Goal: Complete application form: Complete application form

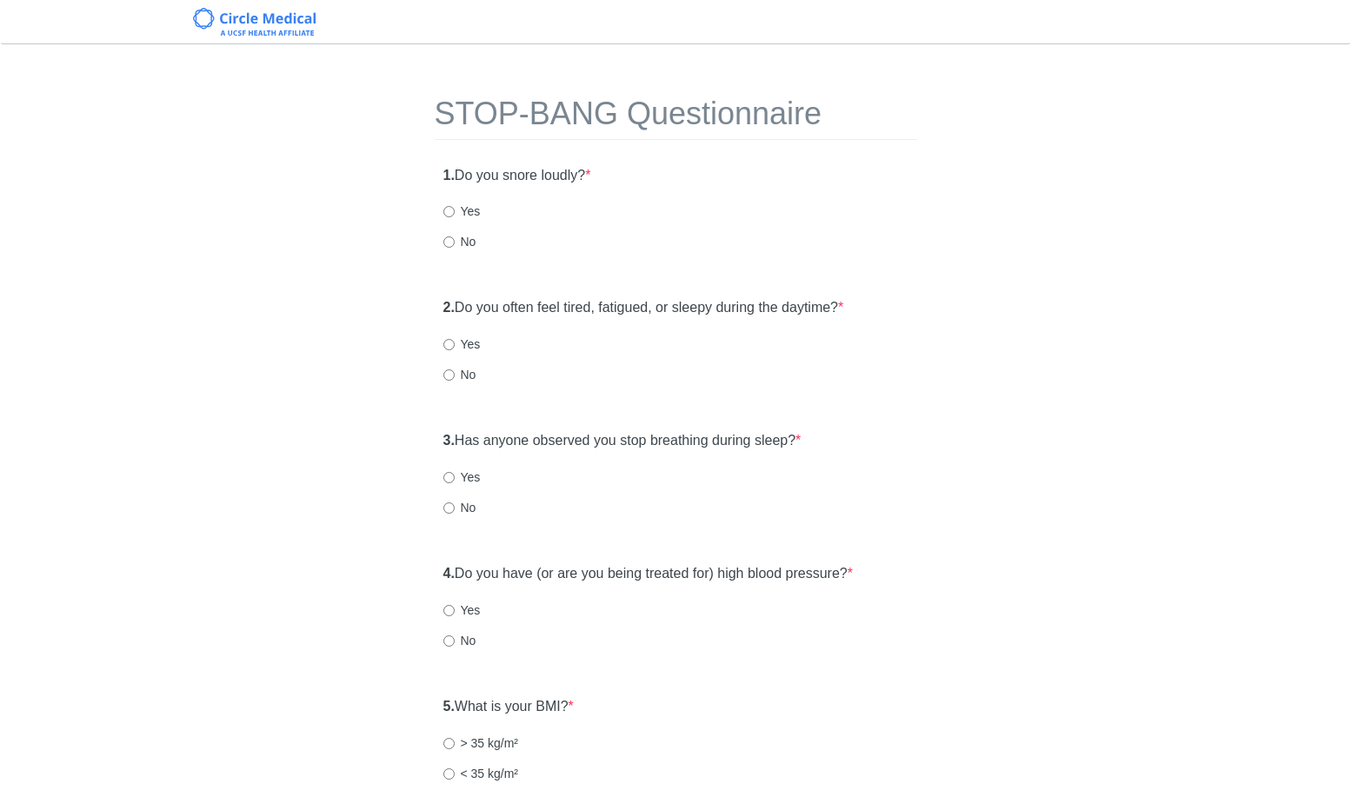
click at [464, 246] on label "No" at bounding box center [460, 241] width 33 height 17
click at [455, 246] on input "No" at bounding box center [449, 242] width 11 height 11
radio input "true"
click at [456, 377] on label "No" at bounding box center [460, 374] width 33 height 17
click at [455, 377] on input "No" at bounding box center [449, 375] width 11 height 11
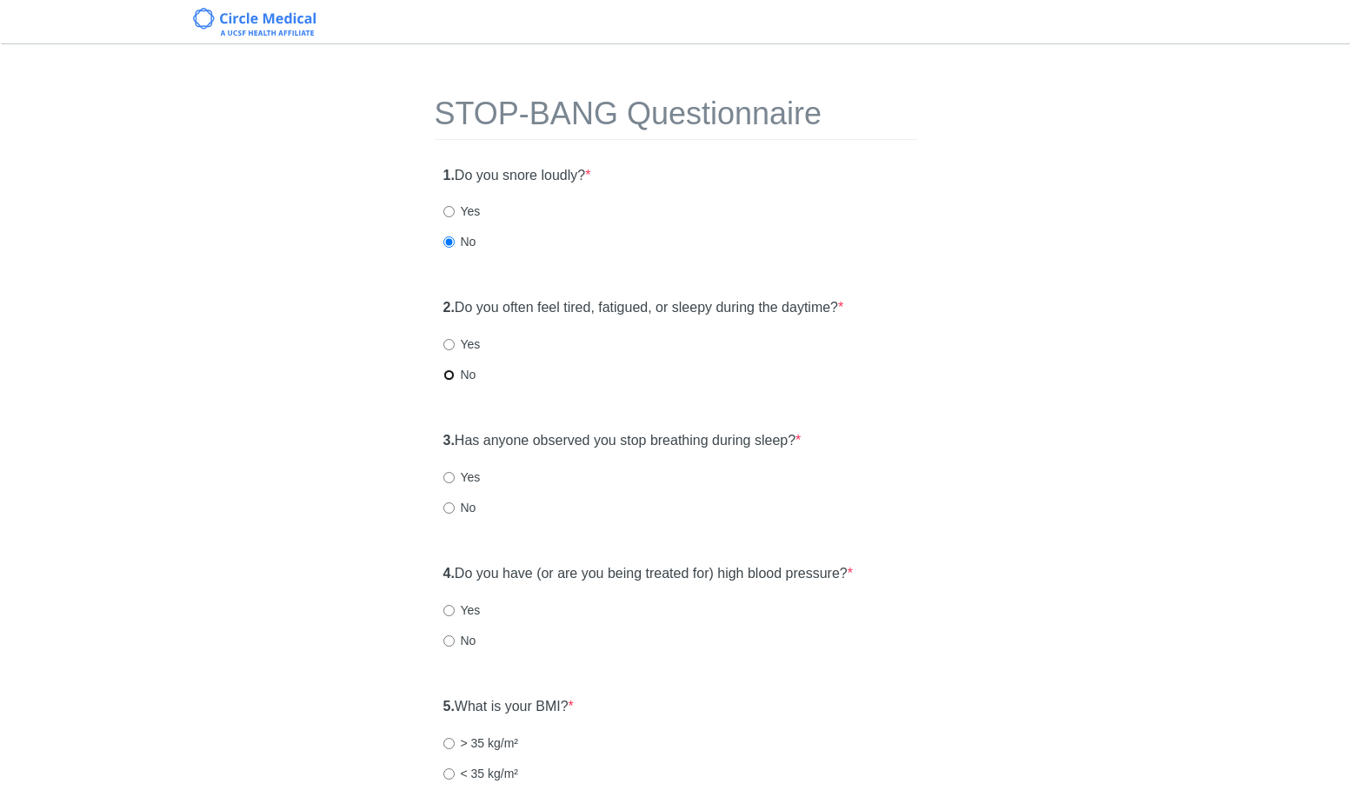
radio input "true"
drag, startPoint x: 461, startPoint y: 500, endPoint x: 493, endPoint y: 519, distance: 37.4
click at [461, 500] on label "No" at bounding box center [460, 507] width 33 height 17
click at [455, 503] on input "No" at bounding box center [449, 508] width 11 height 11
radio input "true"
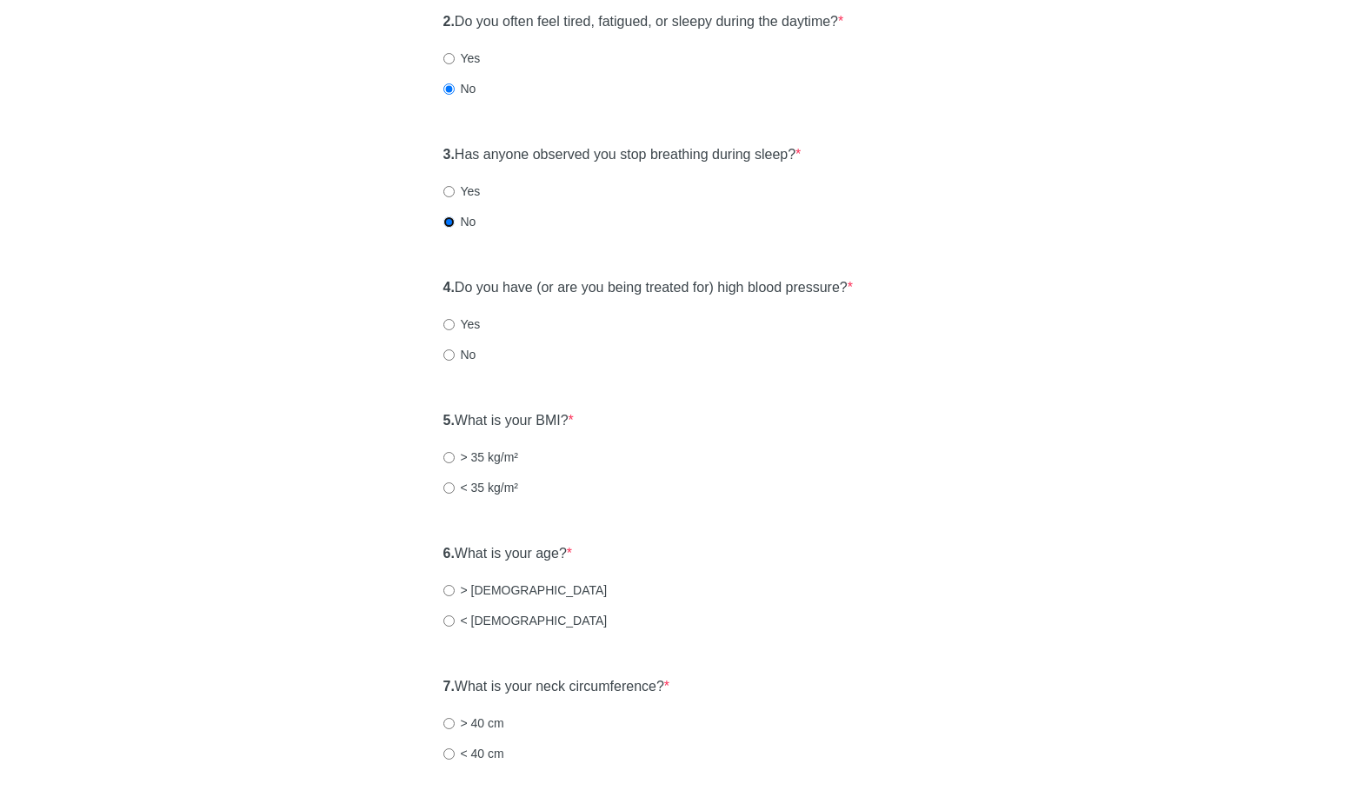
scroll to position [293, 0]
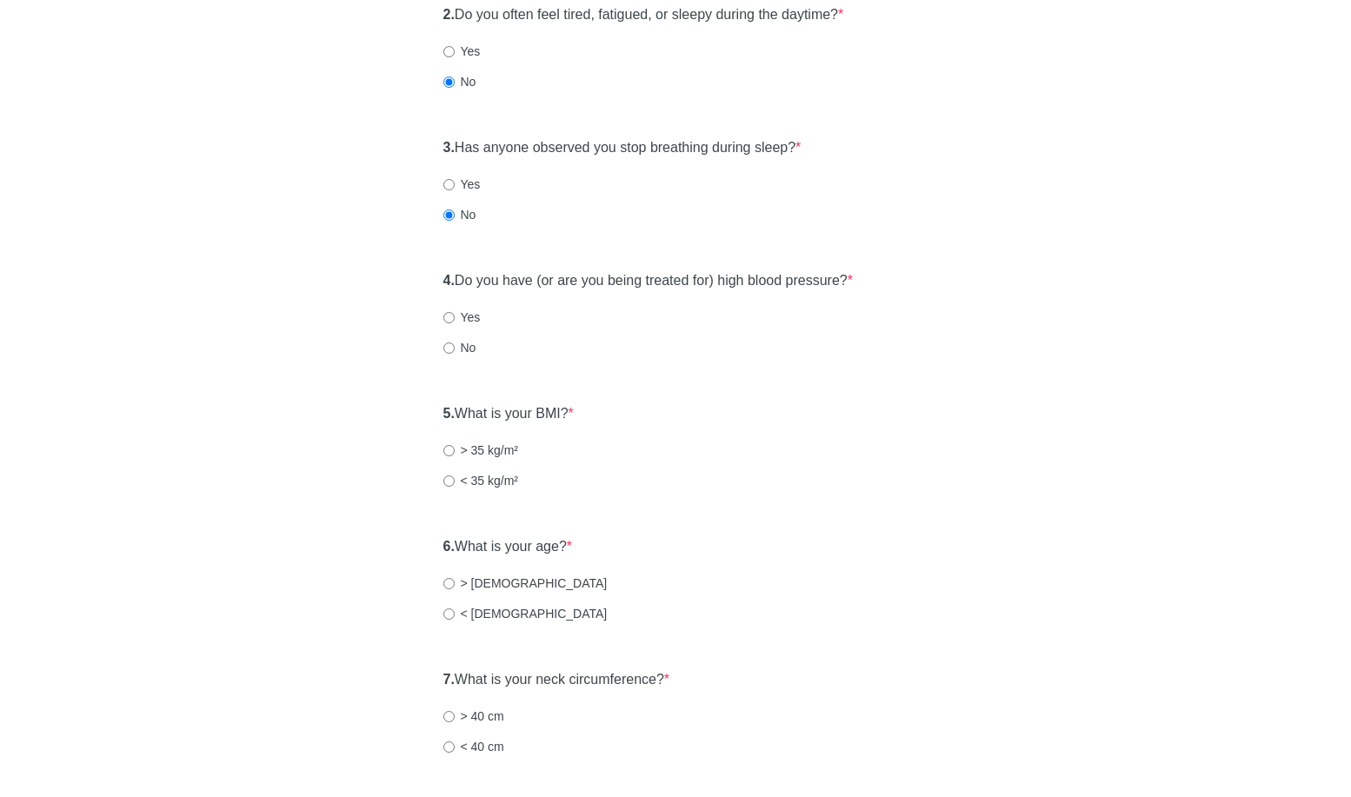
click at [447, 396] on div "4. Do you have (or are you being treated for) high blood pressure? * Yes No" at bounding box center [676, 456] width 483 height 120
click at [451, 349] on input "No" at bounding box center [449, 348] width 11 height 11
radio input "true"
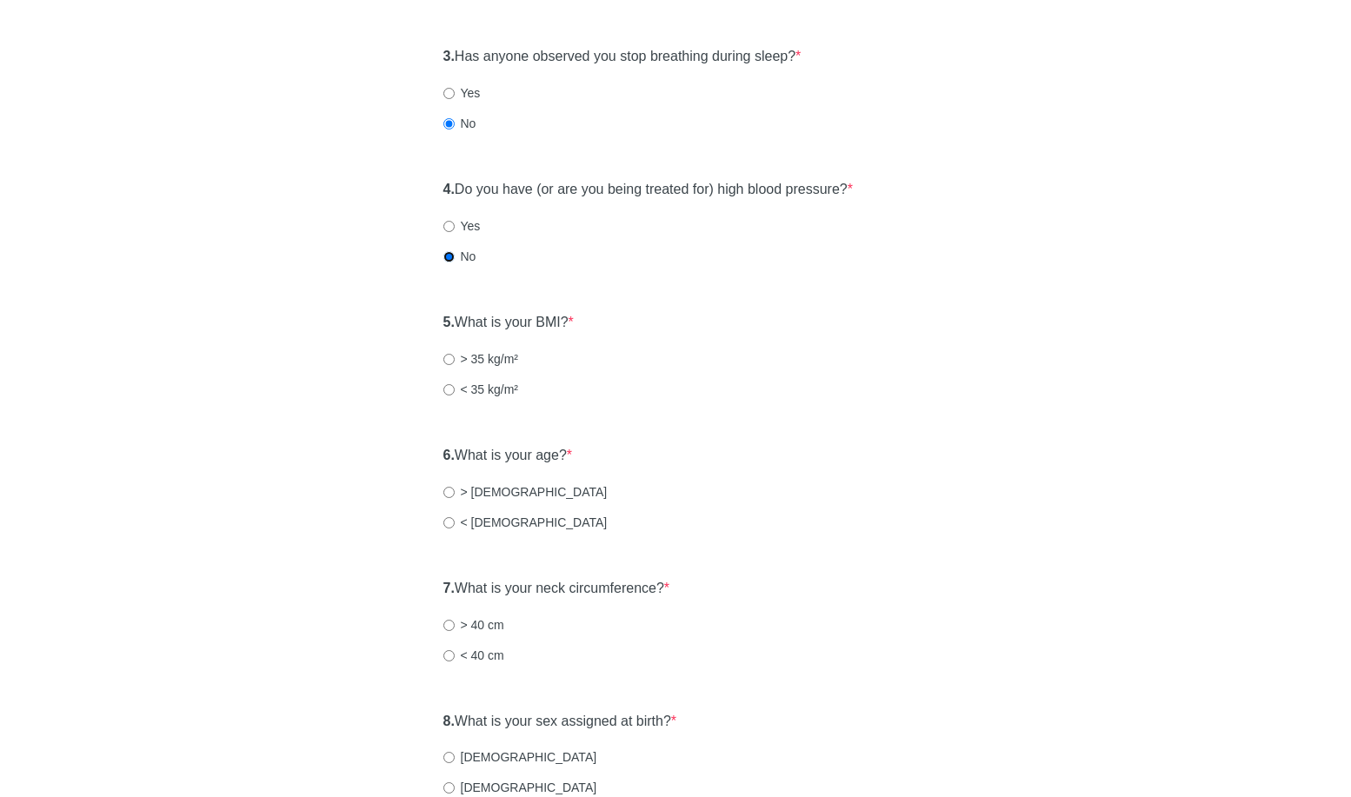
scroll to position [406, 0]
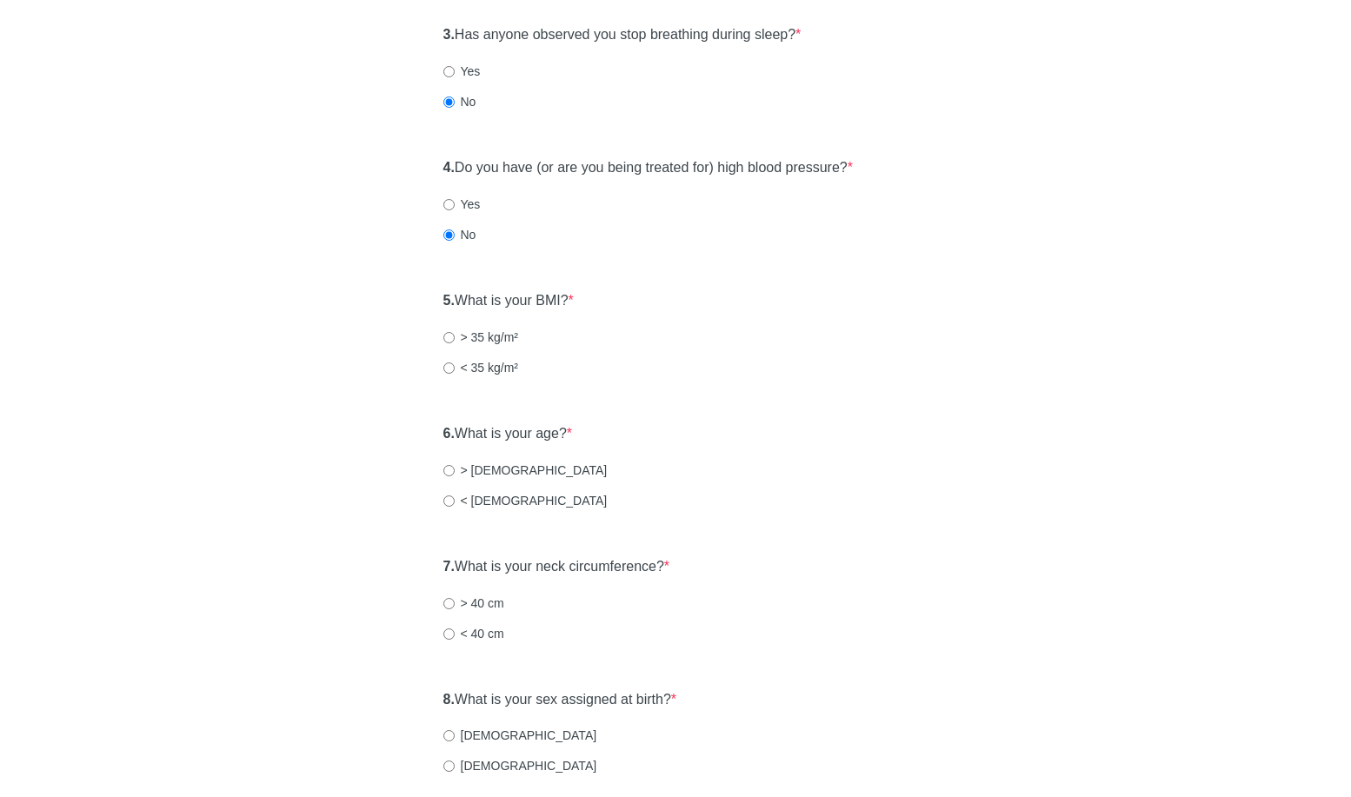
click at [505, 370] on label "< 35 kg/m²" at bounding box center [482, 367] width 76 height 17
click at [455, 370] on input "< 35 kg/m²" at bounding box center [449, 368] width 11 height 11
radio input "true"
click at [479, 507] on label "< [DEMOGRAPHIC_DATA]" at bounding box center [526, 500] width 164 height 17
click at [455, 507] on input "< [DEMOGRAPHIC_DATA]" at bounding box center [449, 501] width 11 height 11
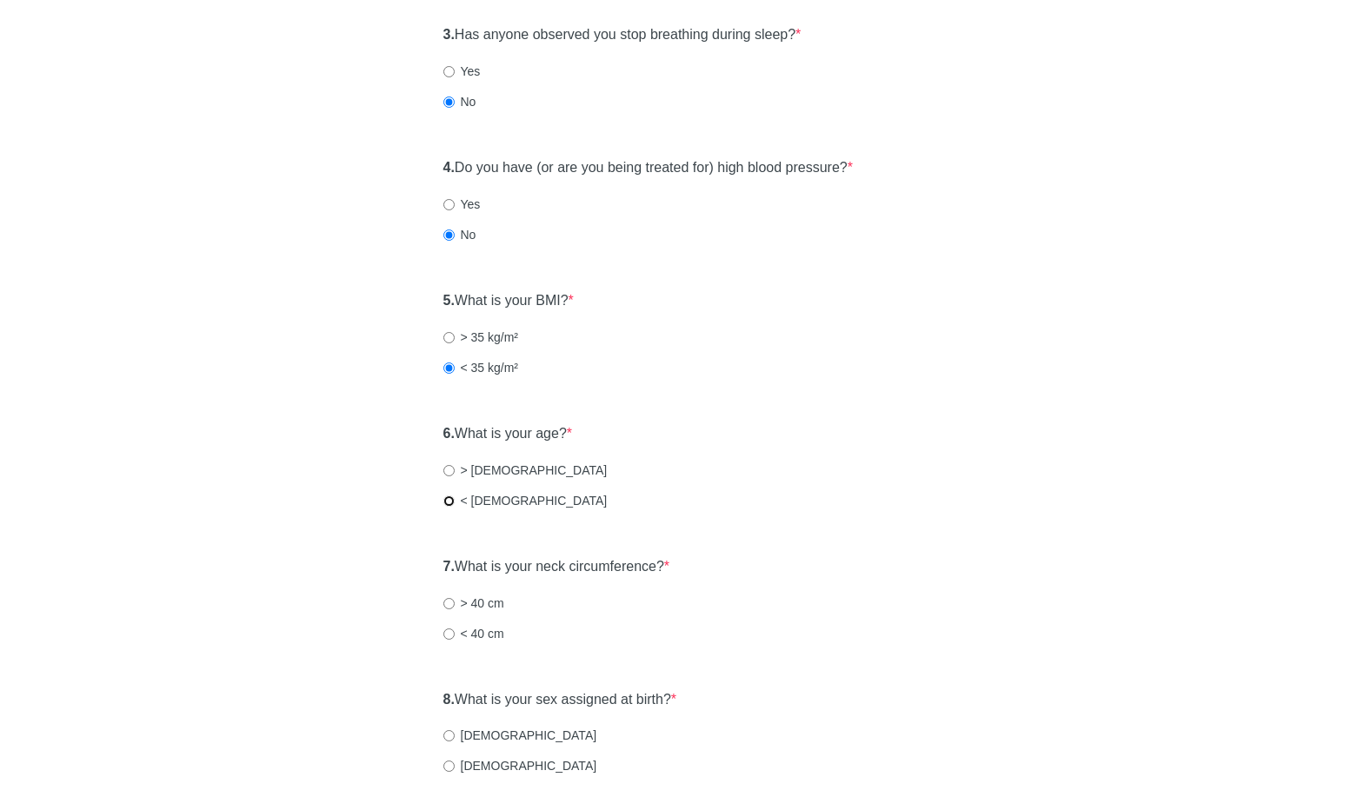
radio input "true"
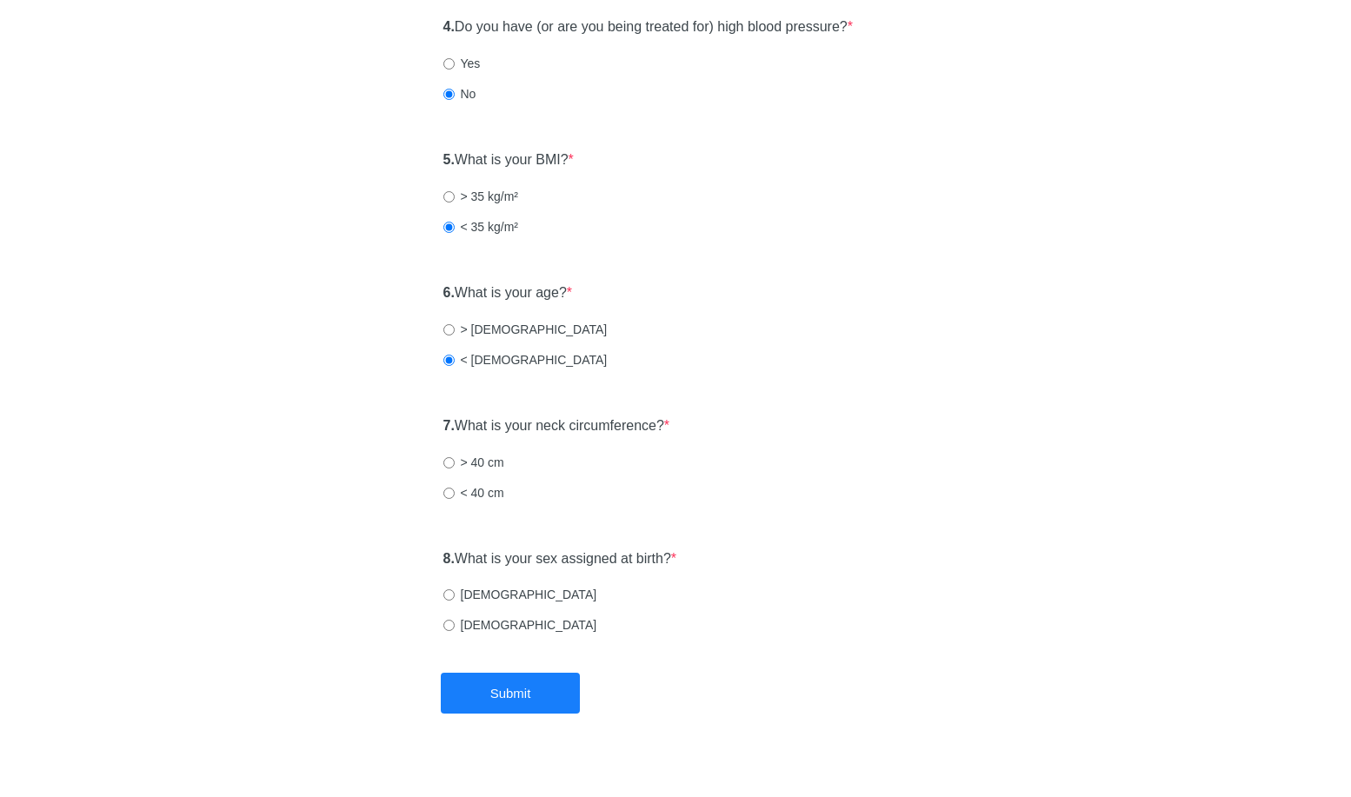
click at [486, 541] on div "7. What is your neck circumference? * > 40 cm < 40 cm" at bounding box center [676, 601] width 483 height 120
click at [489, 495] on label "< 40 cm" at bounding box center [474, 492] width 61 height 17
click at [455, 495] on input "< 40 cm" at bounding box center [449, 493] width 11 height 11
radio input "true"
click at [470, 580] on div "8. What is your sex assigned at birth? * [DEMOGRAPHIC_DATA] [DEMOGRAPHIC_DATA]" at bounding box center [676, 601] width 483 height 120
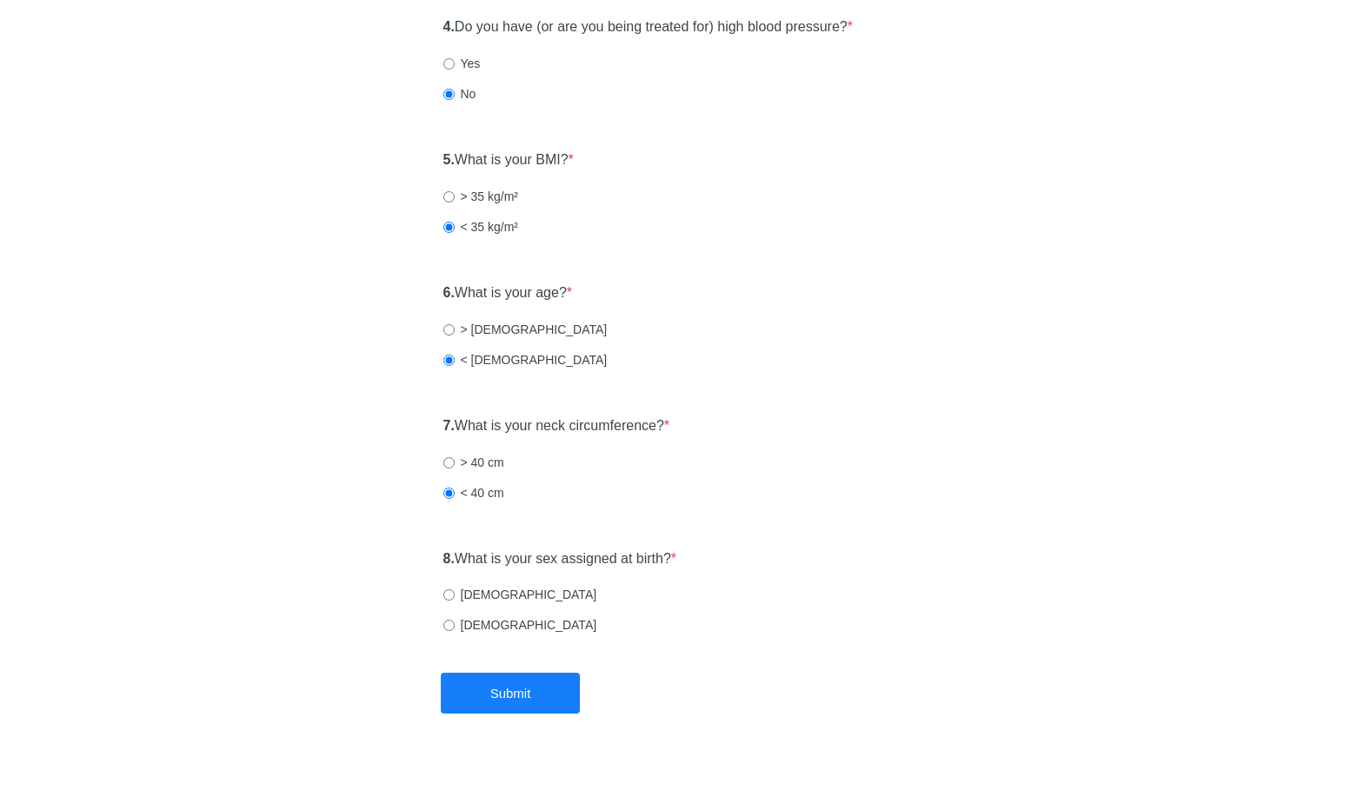
click at [479, 591] on label "[DEMOGRAPHIC_DATA]" at bounding box center [521, 594] width 154 height 17
click at [455, 591] on input "[DEMOGRAPHIC_DATA]" at bounding box center [449, 595] width 11 height 11
radio input "true"
click at [539, 701] on button "Submit" at bounding box center [510, 693] width 139 height 41
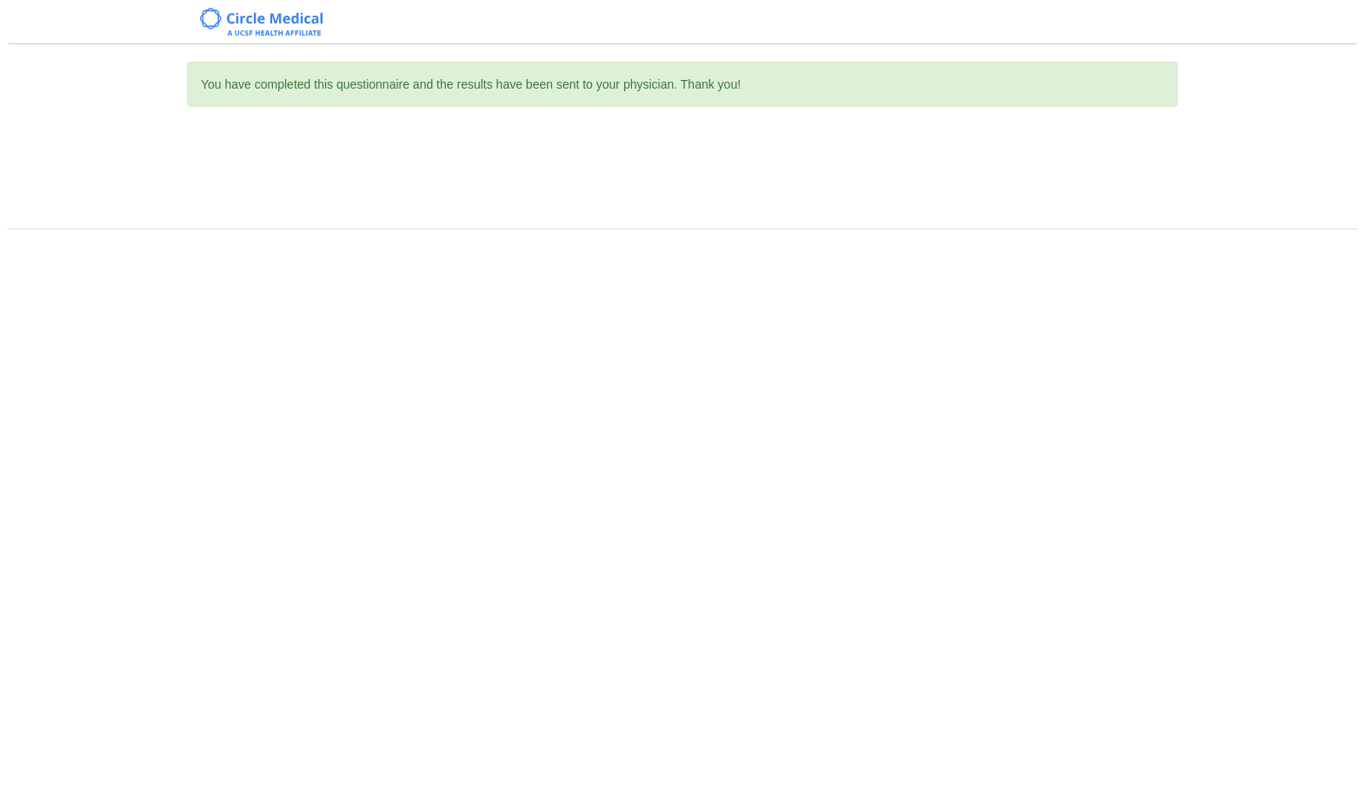
scroll to position [0, 0]
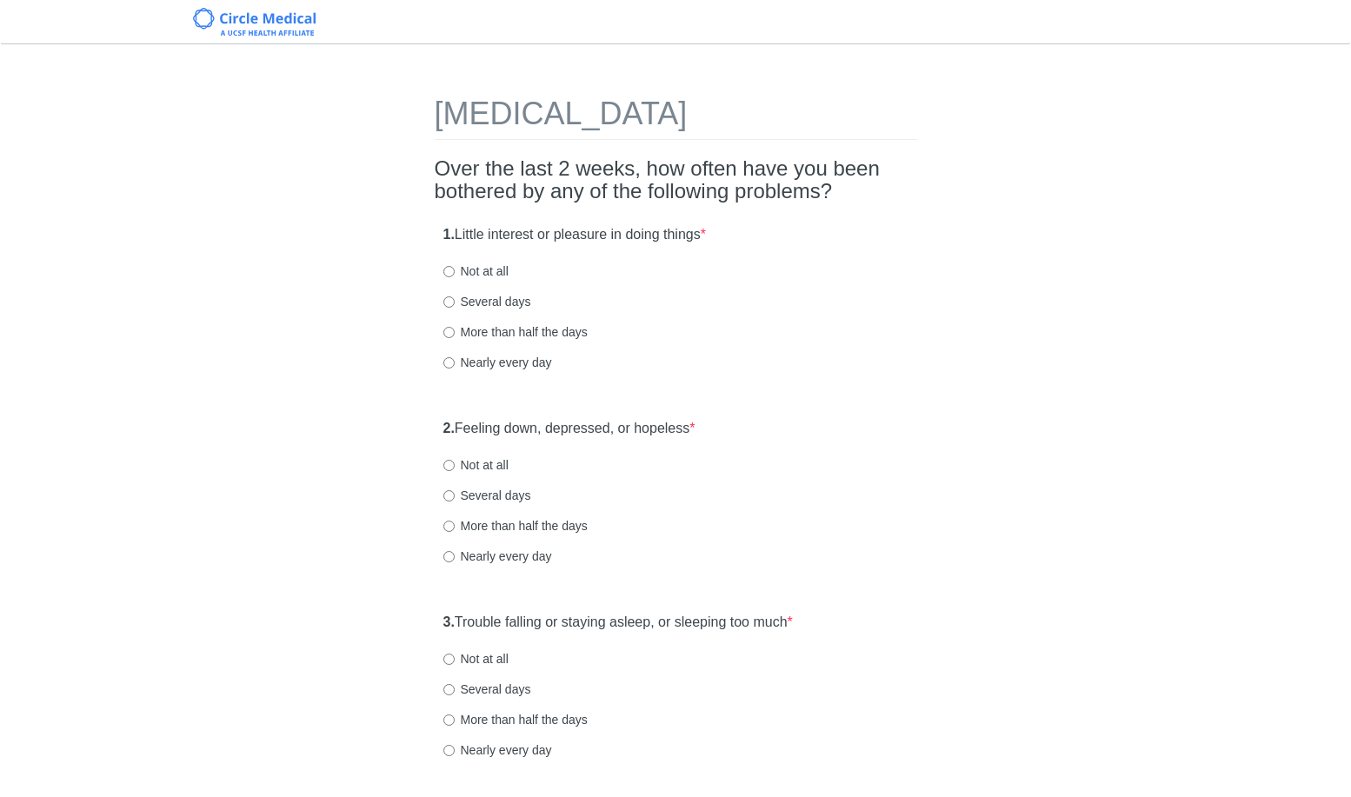
click at [486, 266] on label "Not at all" at bounding box center [476, 271] width 65 height 17
click at [455, 266] on input "Not at all" at bounding box center [449, 271] width 11 height 11
radio input "true"
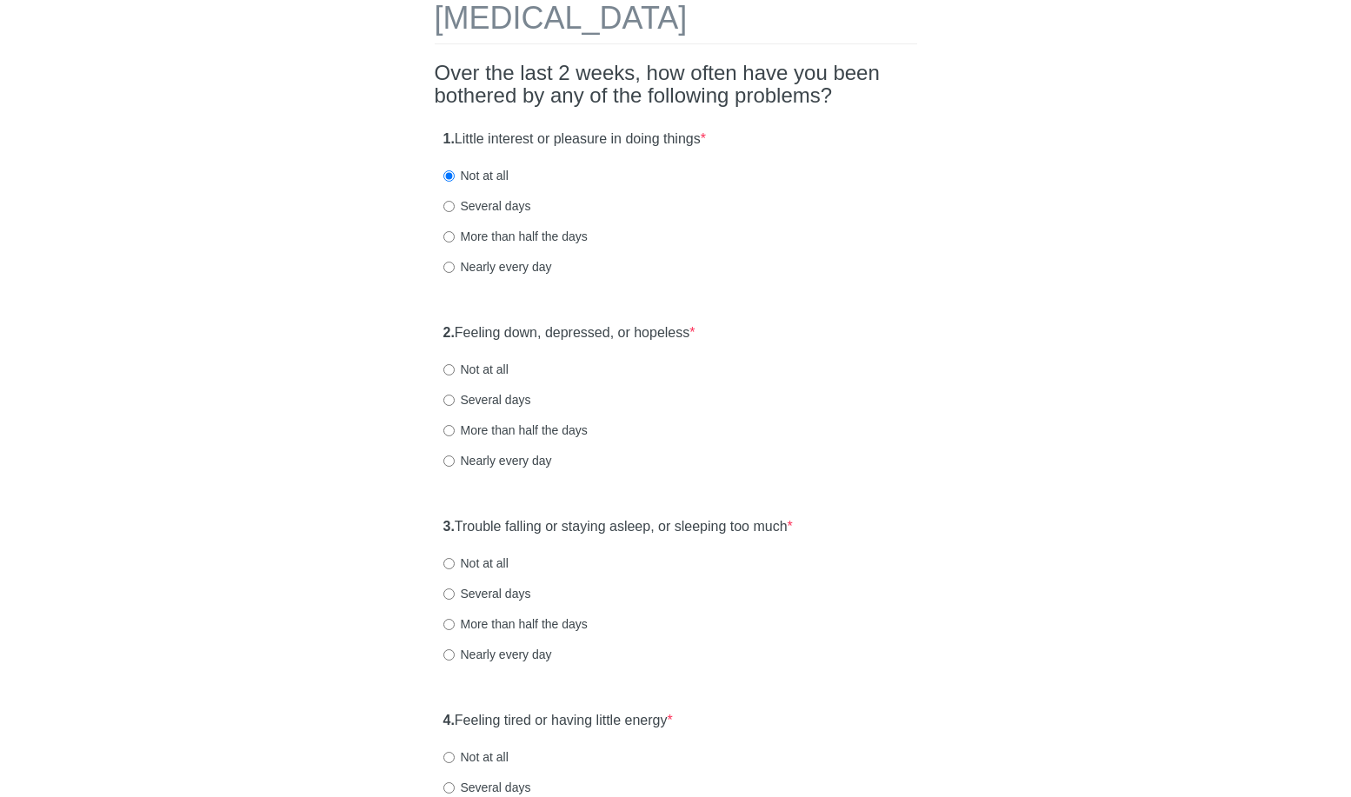
click at [502, 373] on label "Not at all" at bounding box center [476, 369] width 65 height 17
click at [455, 373] on input "Not at all" at bounding box center [449, 369] width 11 height 11
radio input "true"
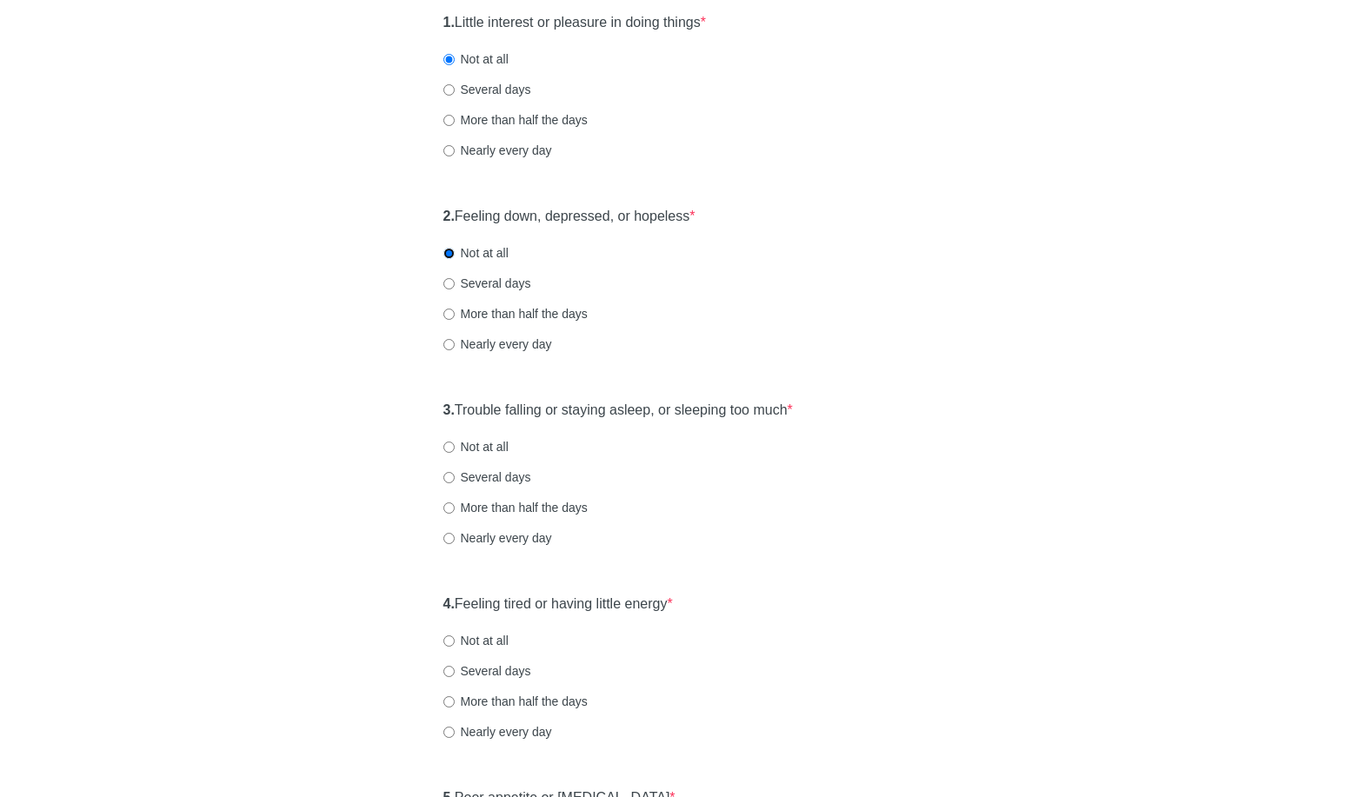
scroll to position [222, 0]
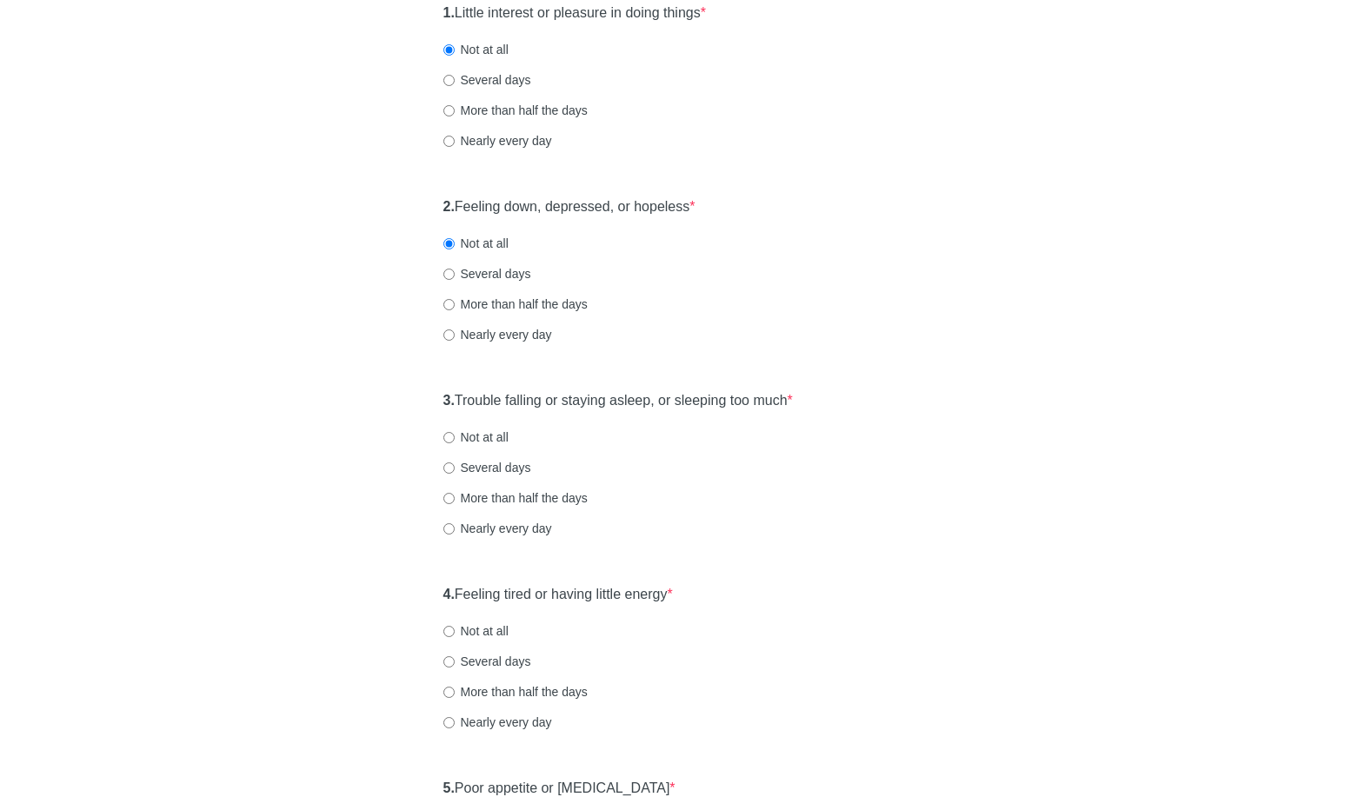
click at [495, 434] on label "Not at all" at bounding box center [476, 437] width 65 height 17
click at [455, 434] on input "Not at all" at bounding box center [449, 437] width 11 height 11
radio input "true"
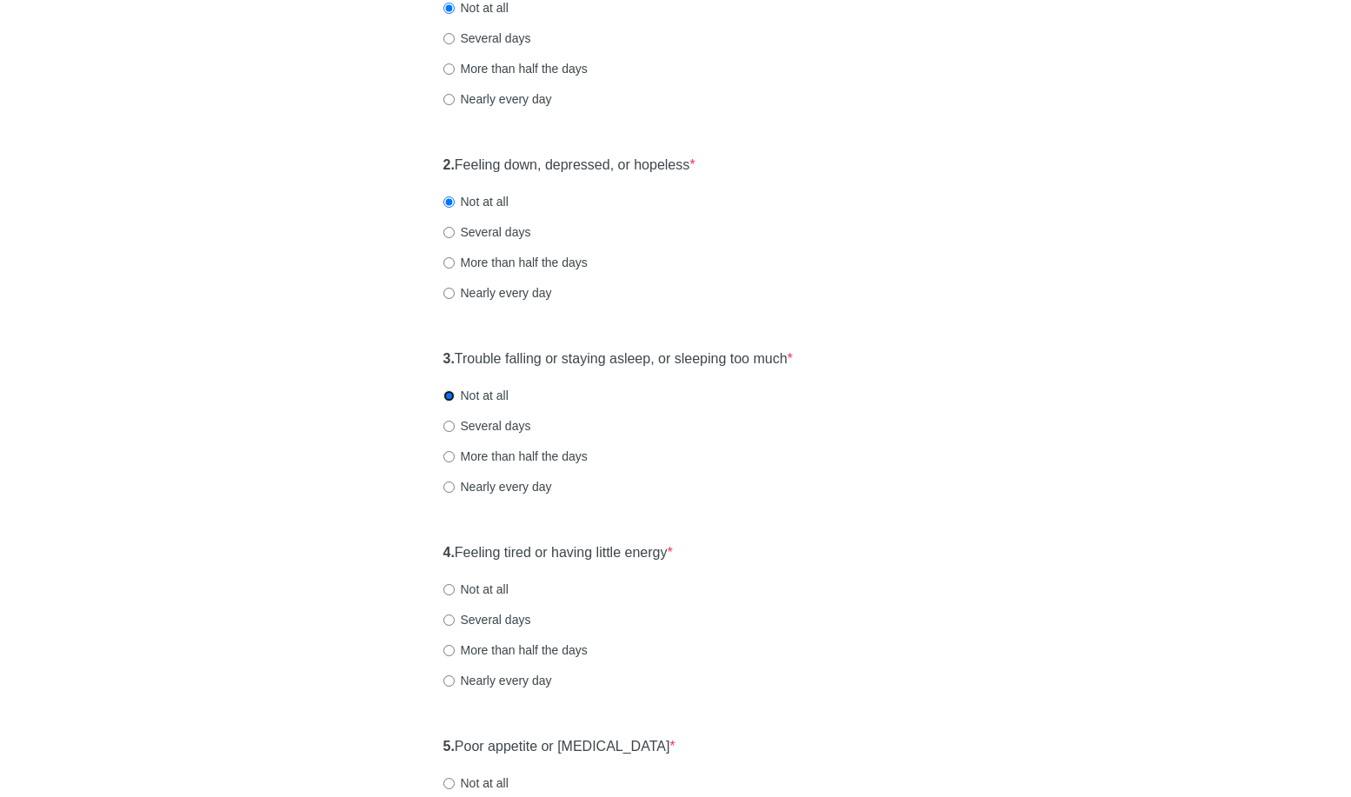
scroll to position [466, 0]
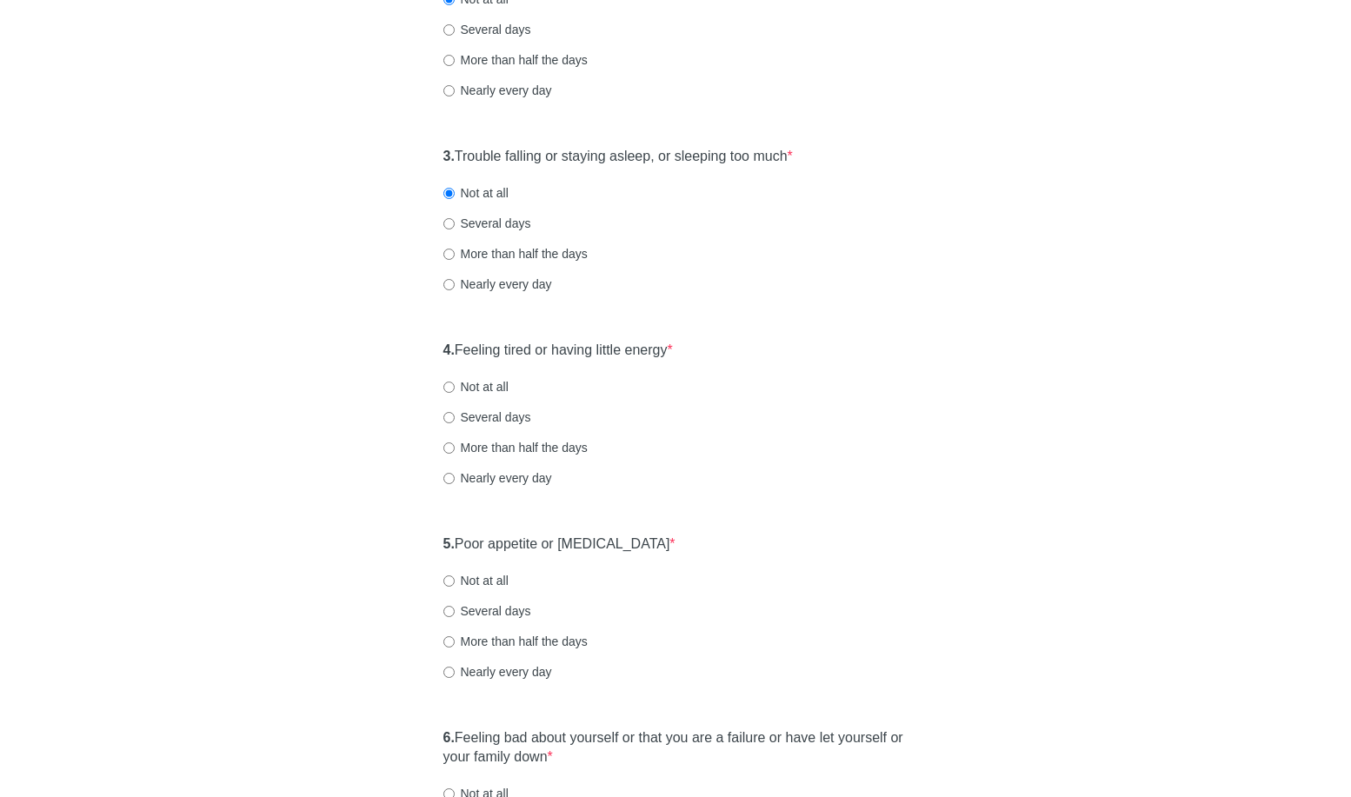
click at [500, 396] on div "4. Feeling tired or having little energy * Not at all Several days More than ha…" at bounding box center [676, 422] width 483 height 181
click at [503, 392] on label "Not at all" at bounding box center [476, 386] width 65 height 17
click at [455, 392] on input "Not at all" at bounding box center [449, 387] width 11 height 11
radio input "true"
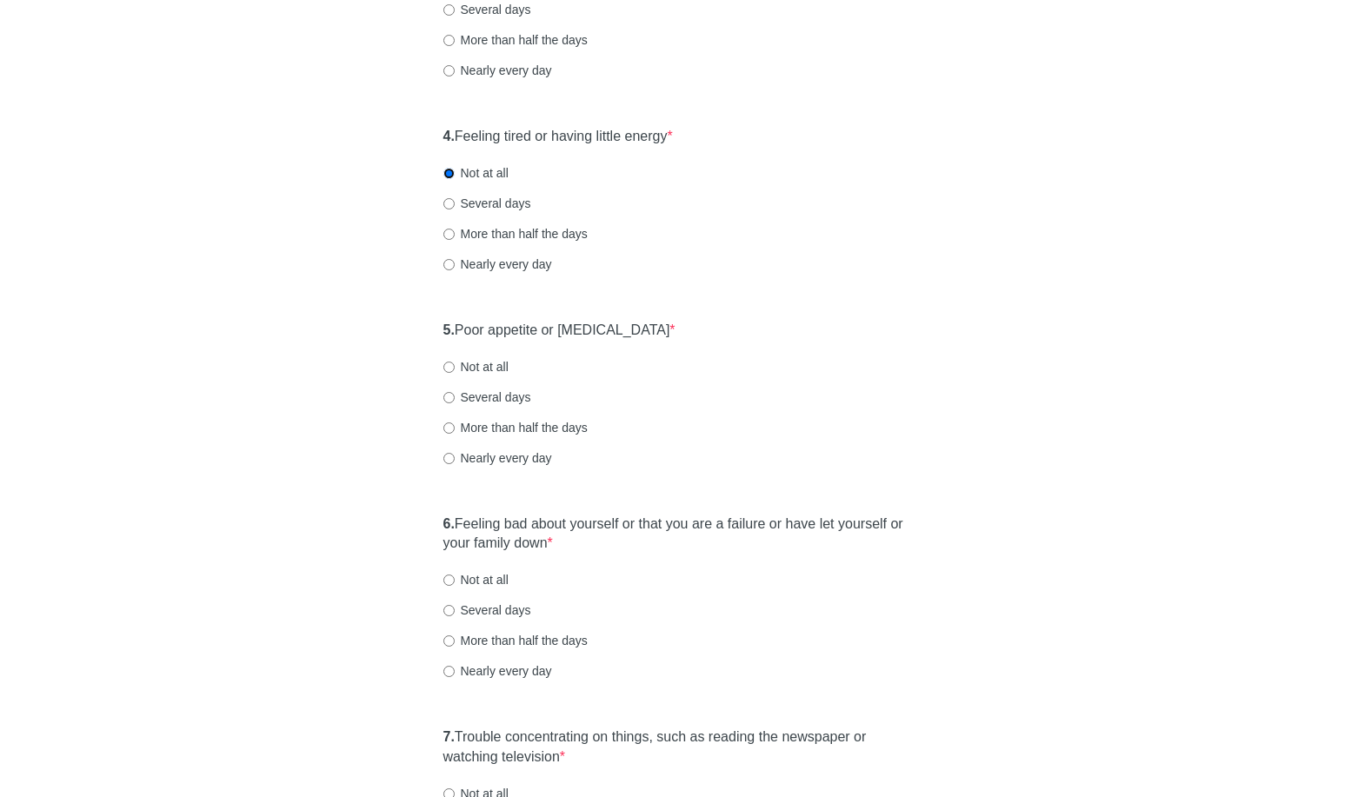
scroll to position [721, 0]
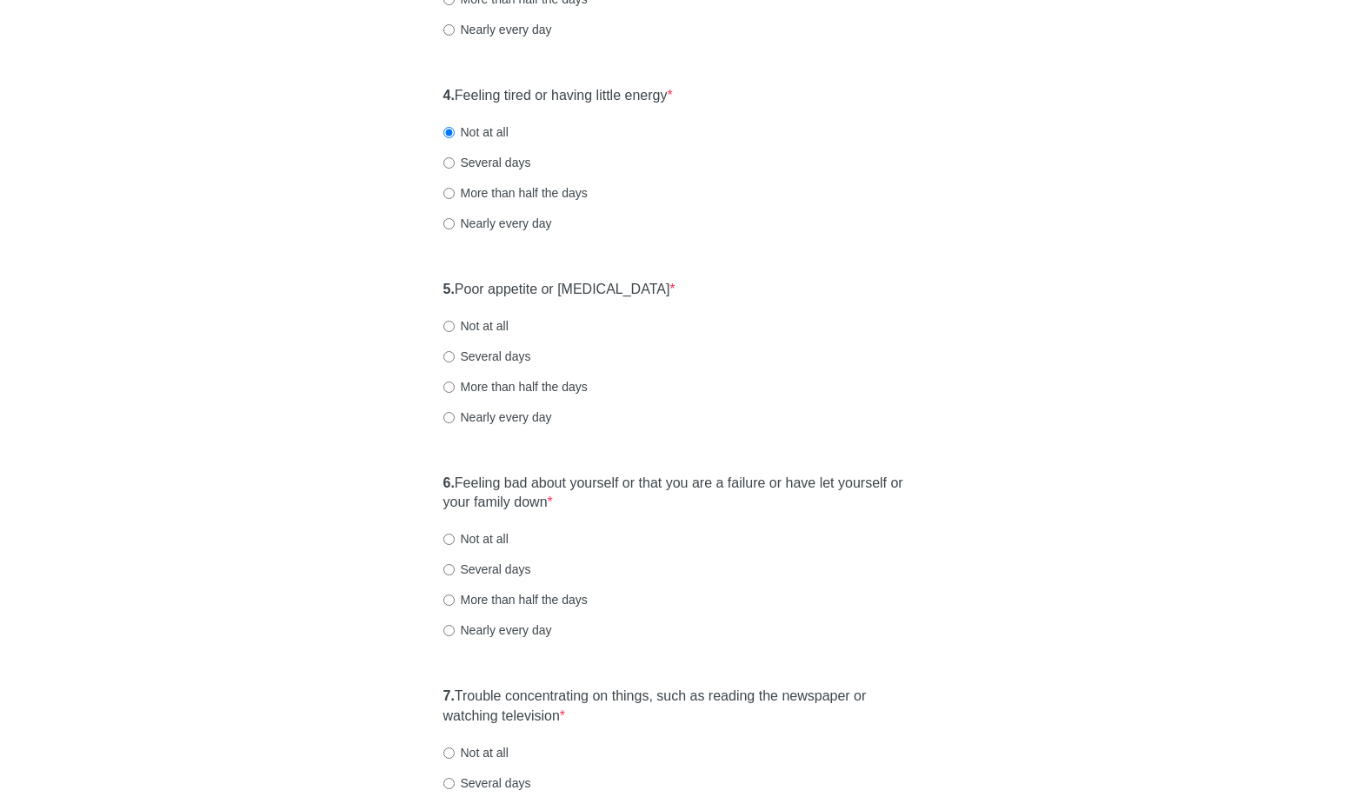
click at [505, 327] on label "Not at all" at bounding box center [476, 325] width 65 height 17
click at [455, 327] on input "Not at all" at bounding box center [449, 326] width 11 height 11
radio input "true"
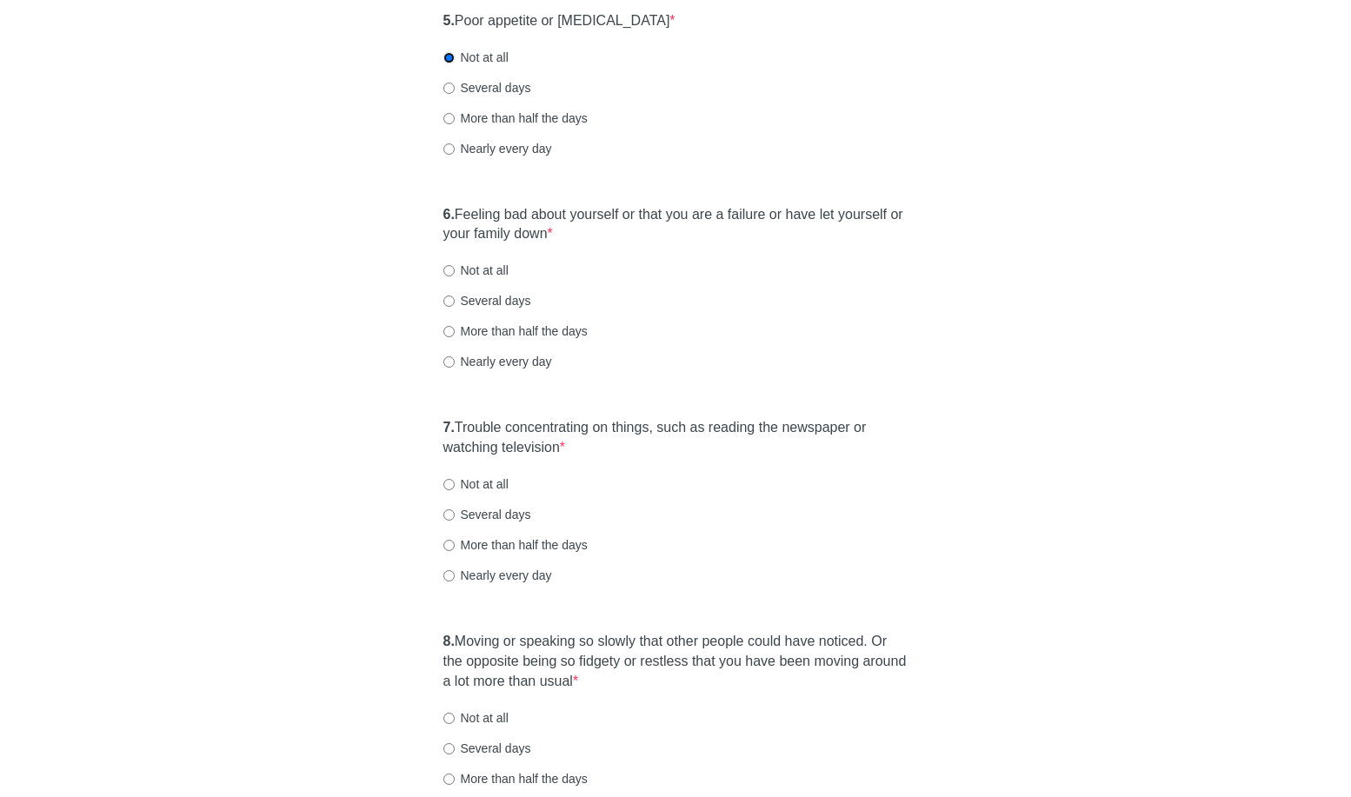
scroll to position [1004, 0]
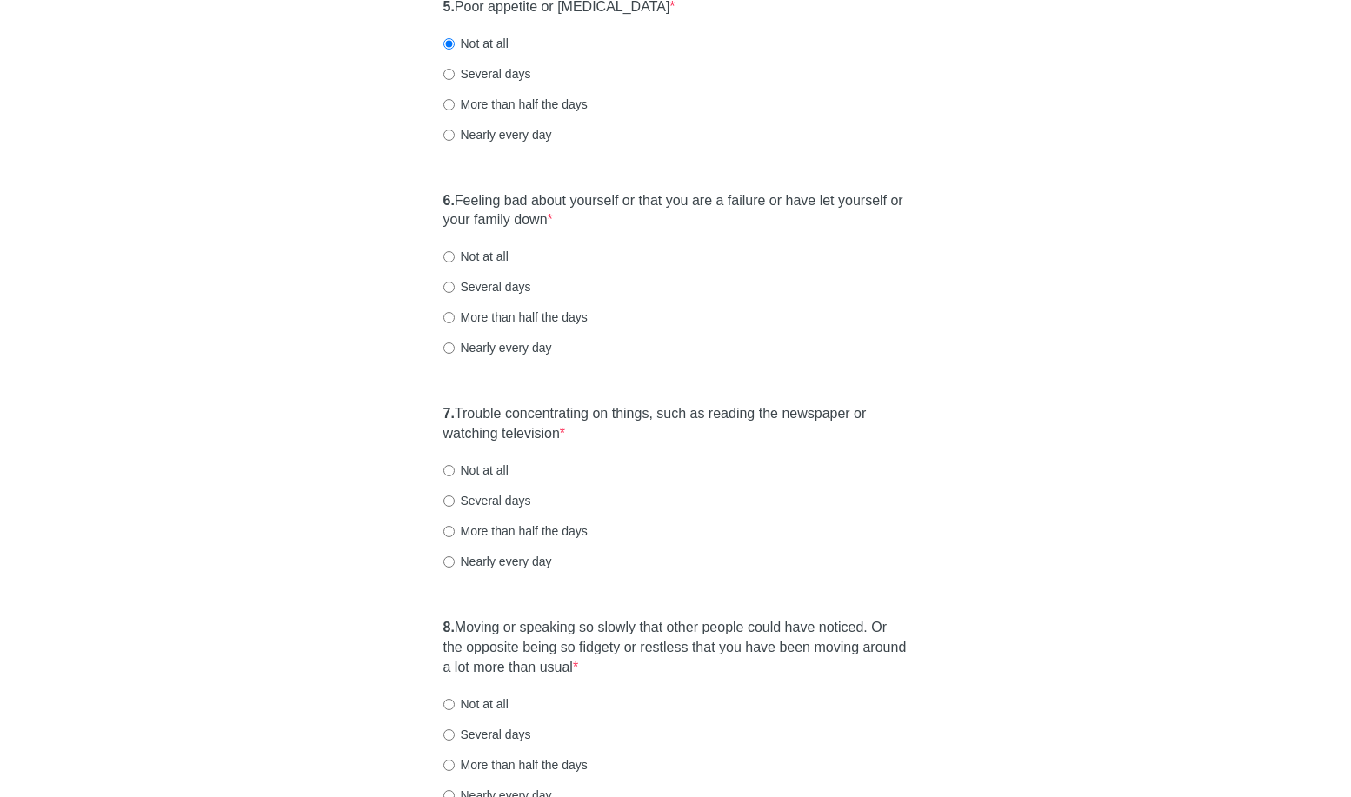
click at [479, 253] on label "Not at all" at bounding box center [476, 256] width 65 height 17
click at [455, 253] on input "Not at all" at bounding box center [449, 256] width 11 height 11
radio input "true"
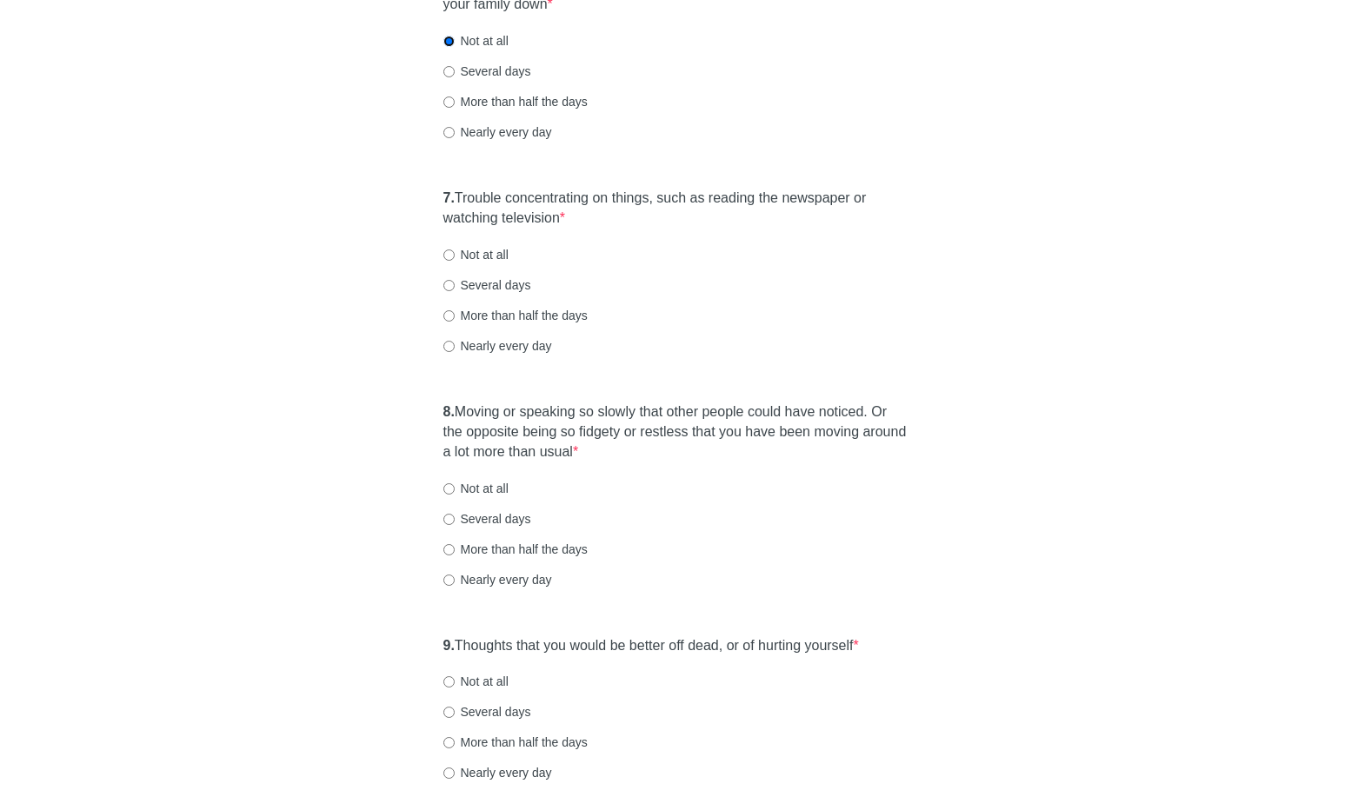
scroll to position [1224, 0]
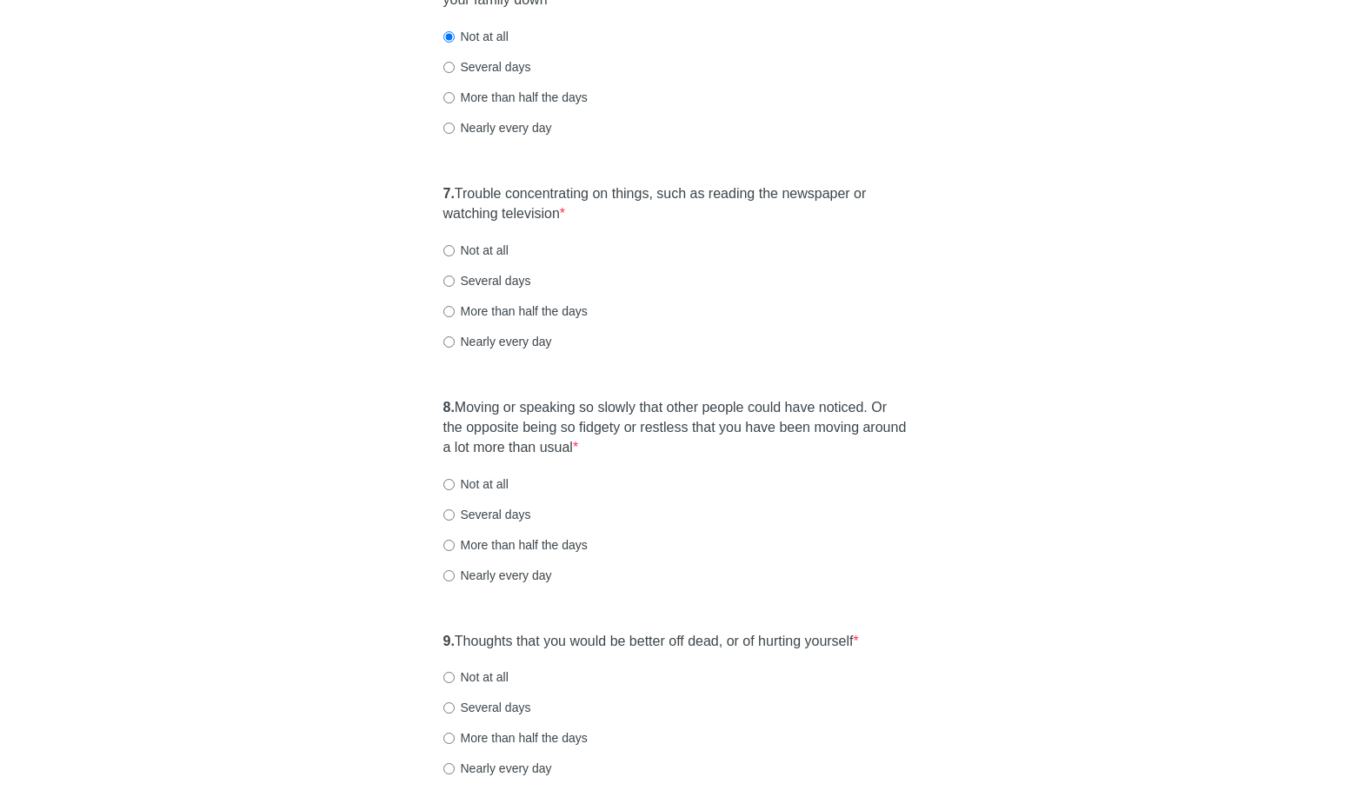
click at [498, 246] on label "Not at all" at bounding box center [476, 250] width 65 height 17
click at [455, 246] on input "Not at all" at bounding box center [449, 250] width 11 height 11
radio input "true"
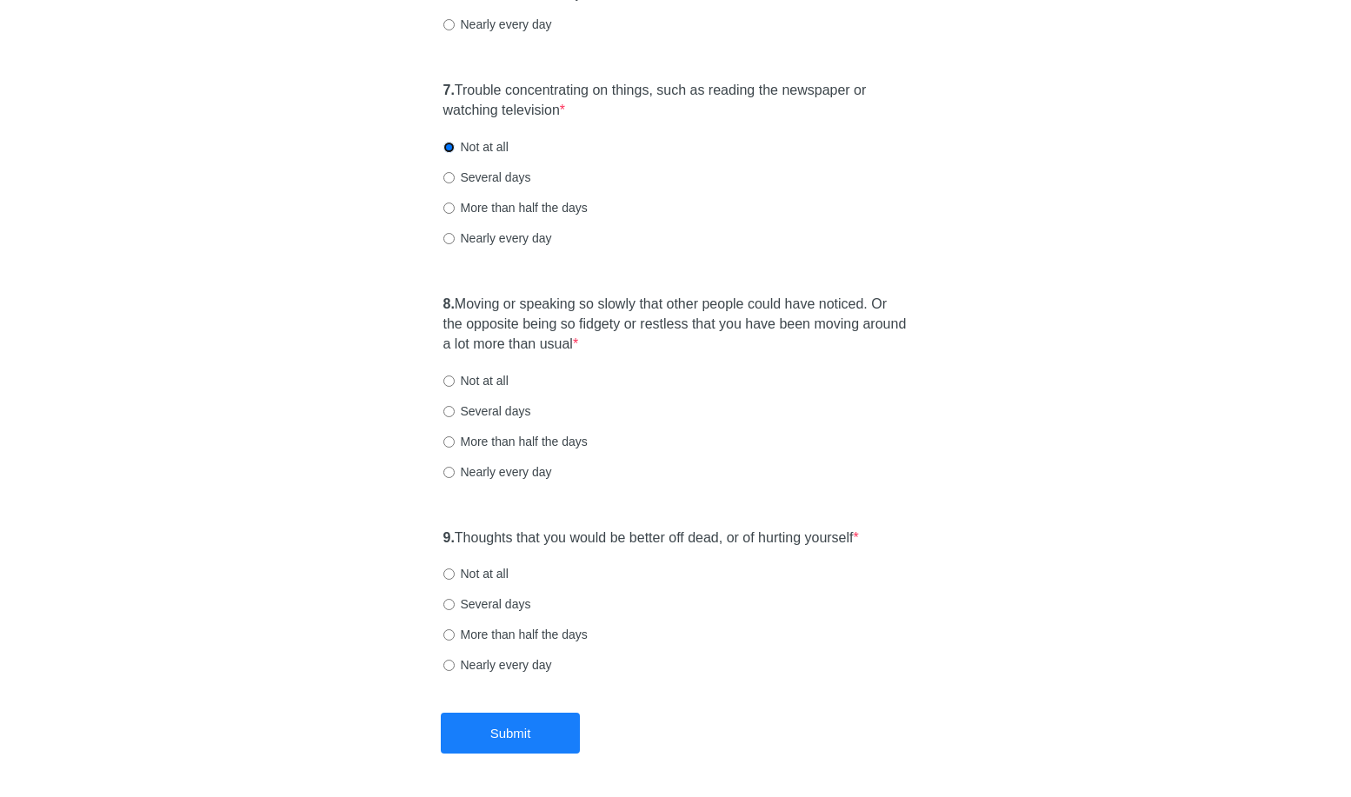
scroll to position [1389, 0]
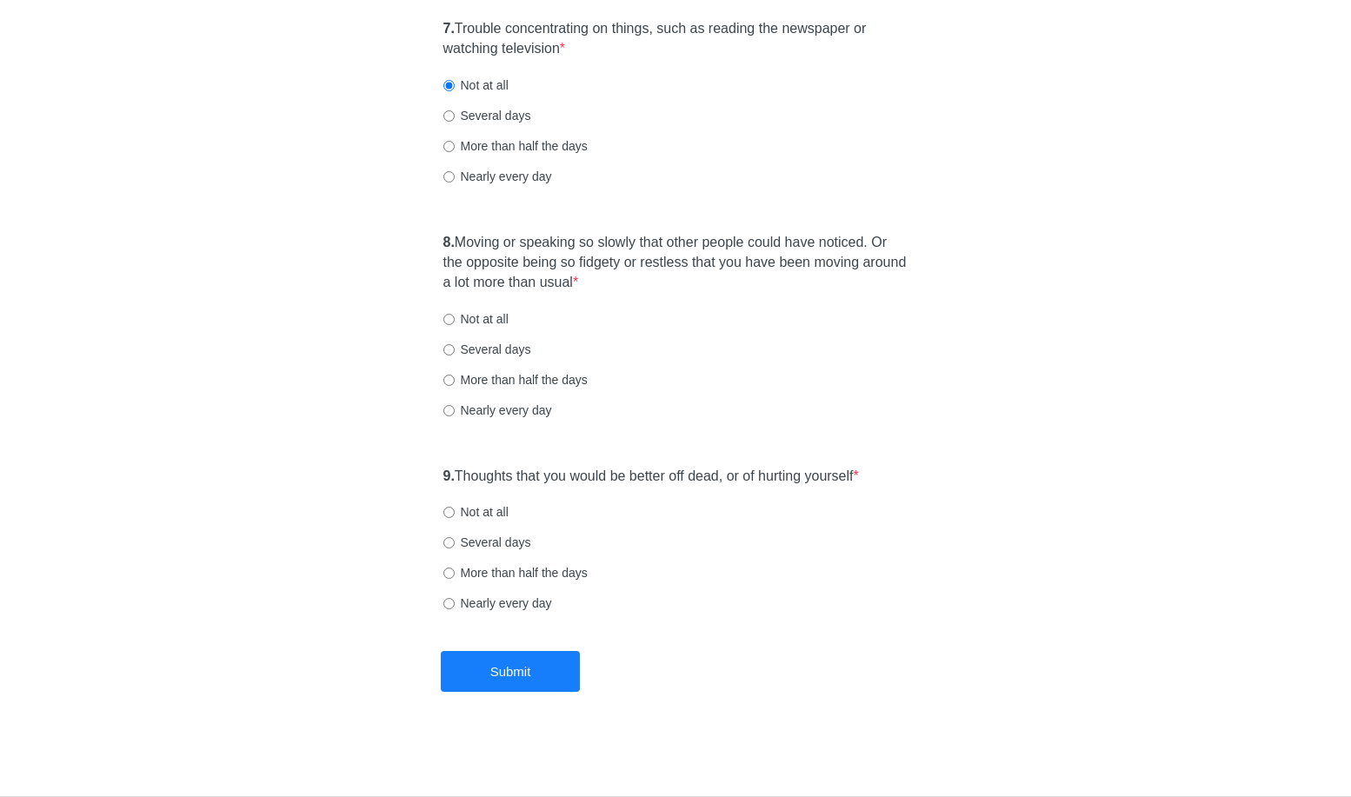
click at [457, 310] on label "Not at all" at bounding box center [476, 318] width 65 height 17
click at [455, 314] on input "Not at all" at bounding box center [449, 319] width 11 height 11
radio input "true"
click at [478, 520] on label "Not at all" at bounding box center [476, 512] width 65 height 17
click at [455, 518] on input "Not at all" at bounding box center [449, 512] width 11 height 11
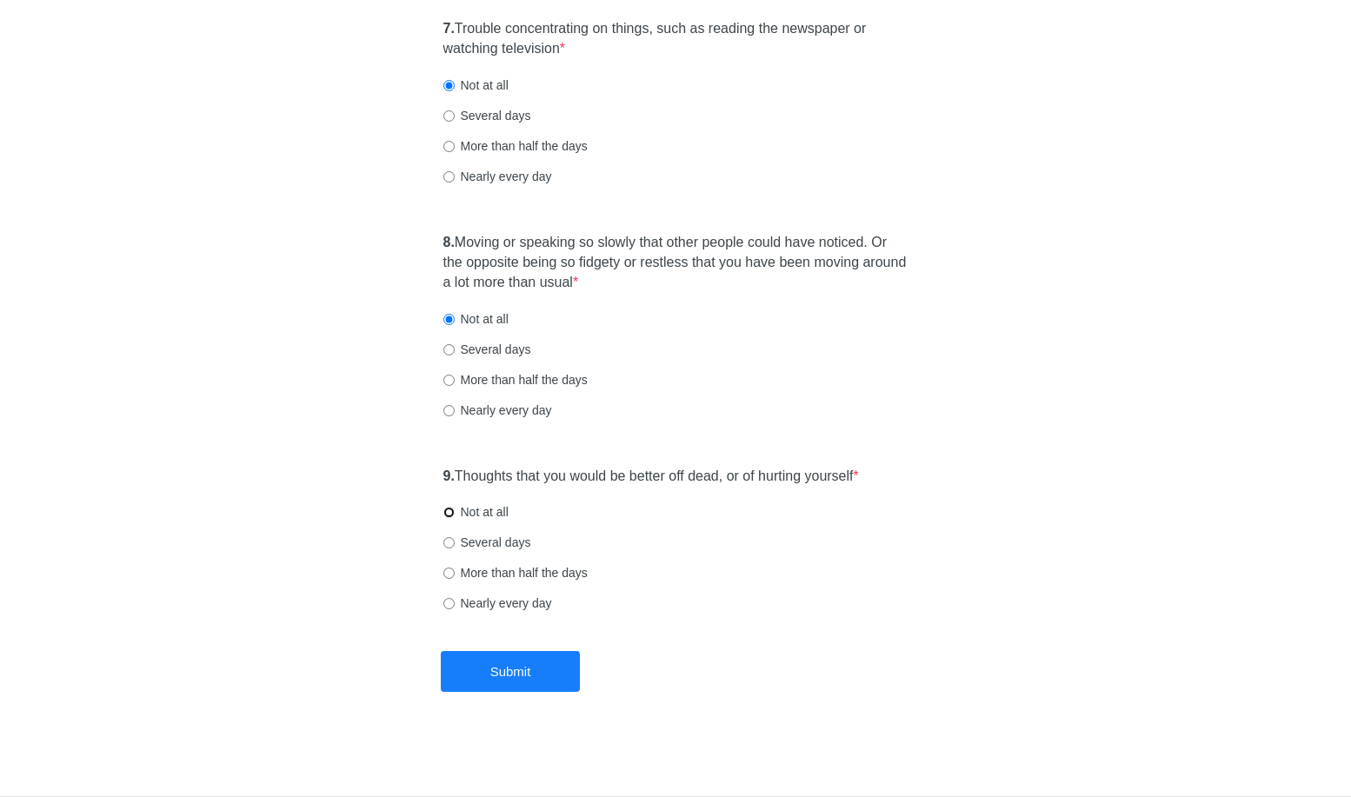
radio input "true"
click at [524, 672] on button "Submit" at bounding box center [510, 671] width 139 height 41
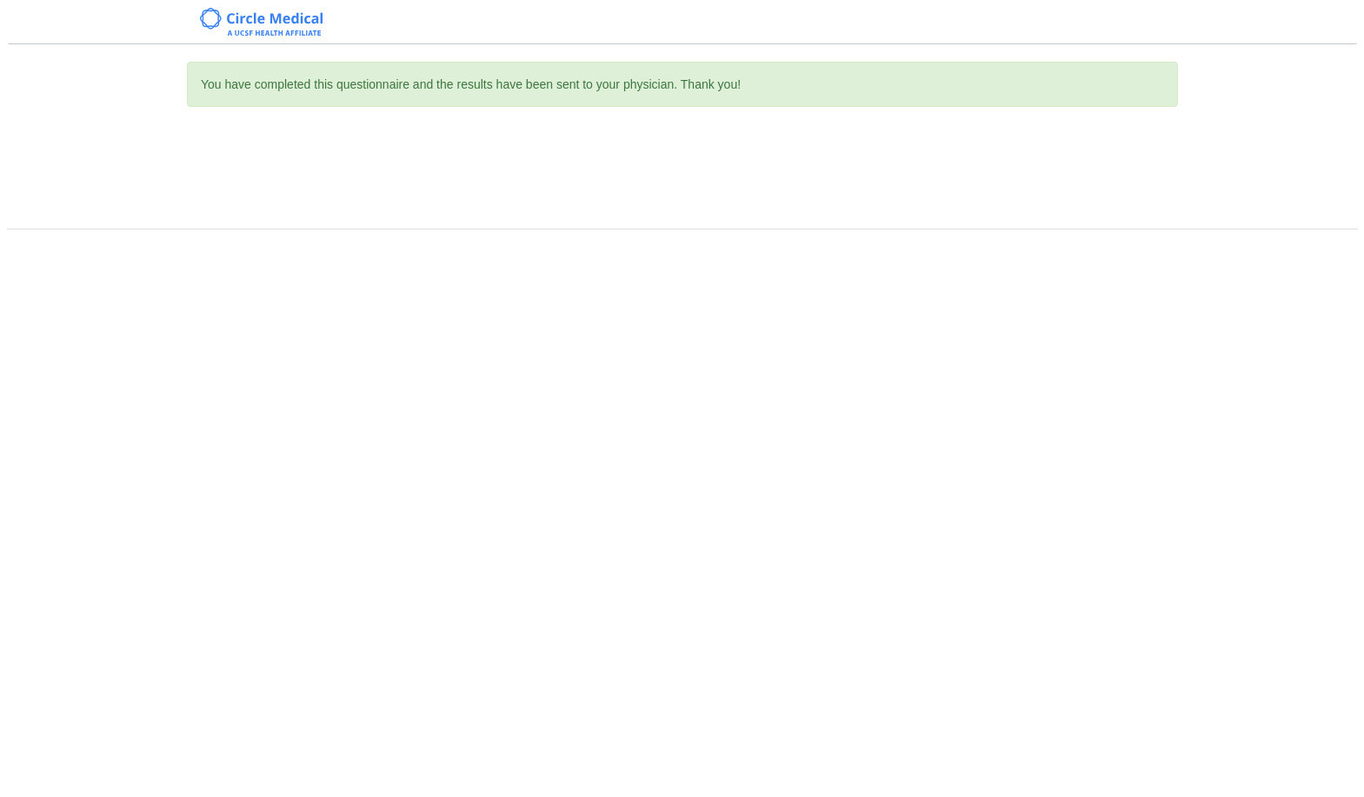
scroll to position [0, 0]
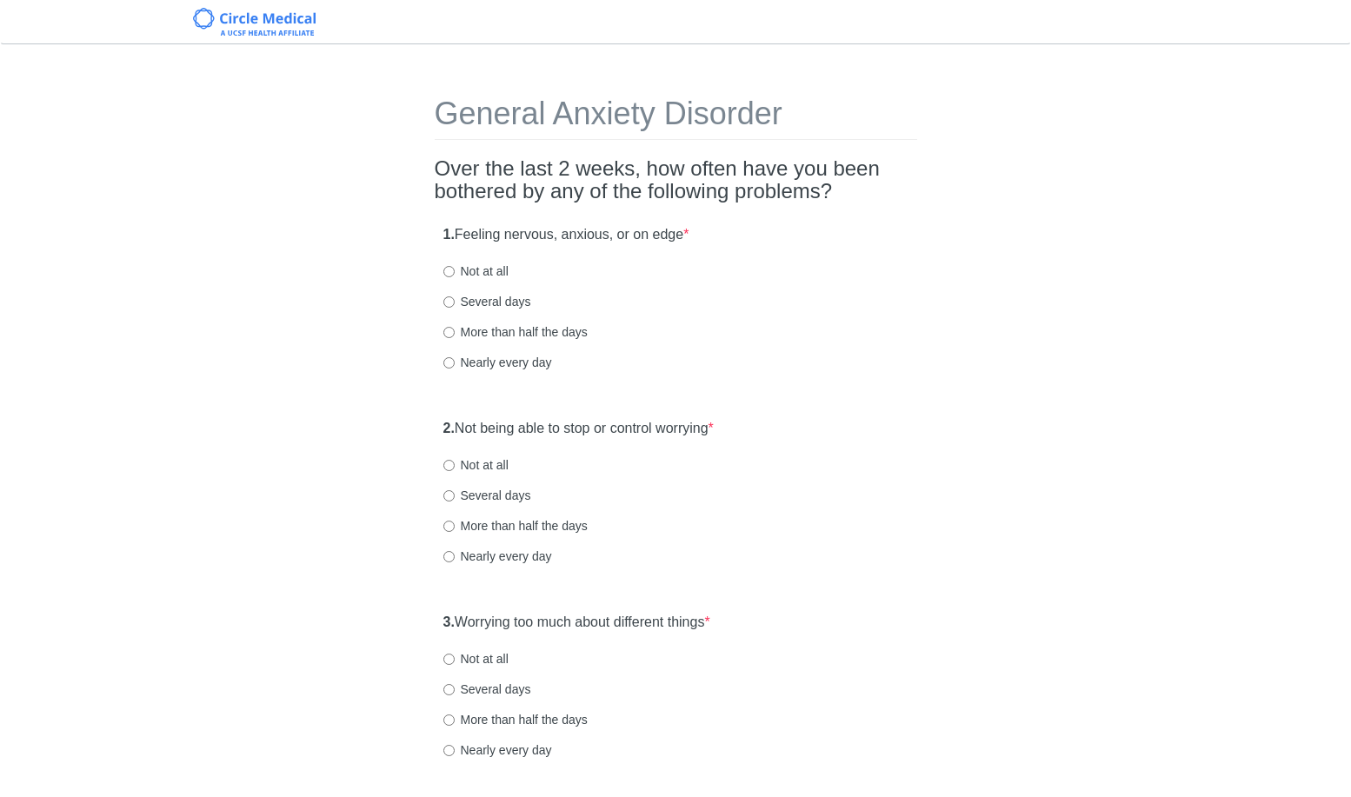
click at [471, 274] on label "Not at all" at bounding box center [476, 271] width 65 height 17
click at [455, 274] on input "Not at all" at bounding box center [449, 271] width 11 height 11
radio input "true"
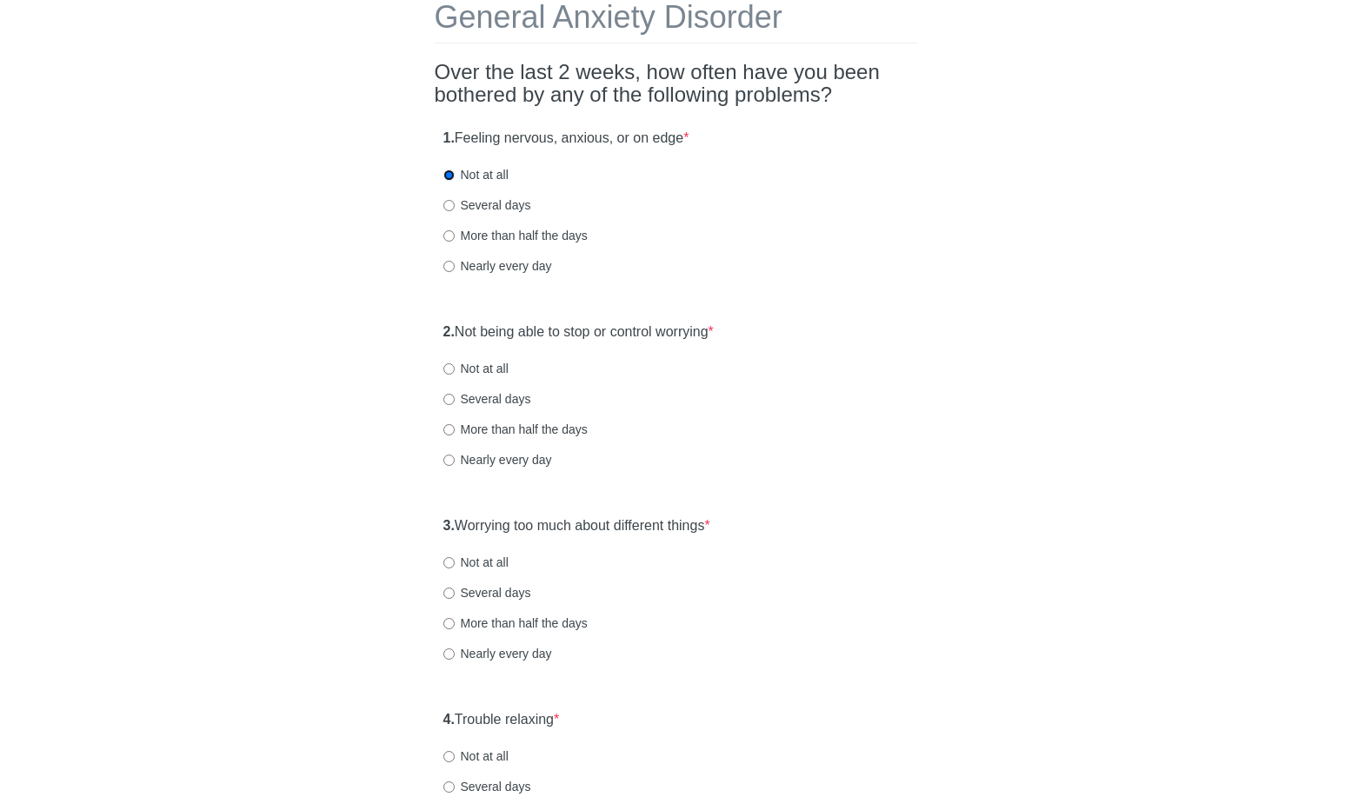
scroll to position [319, 0]
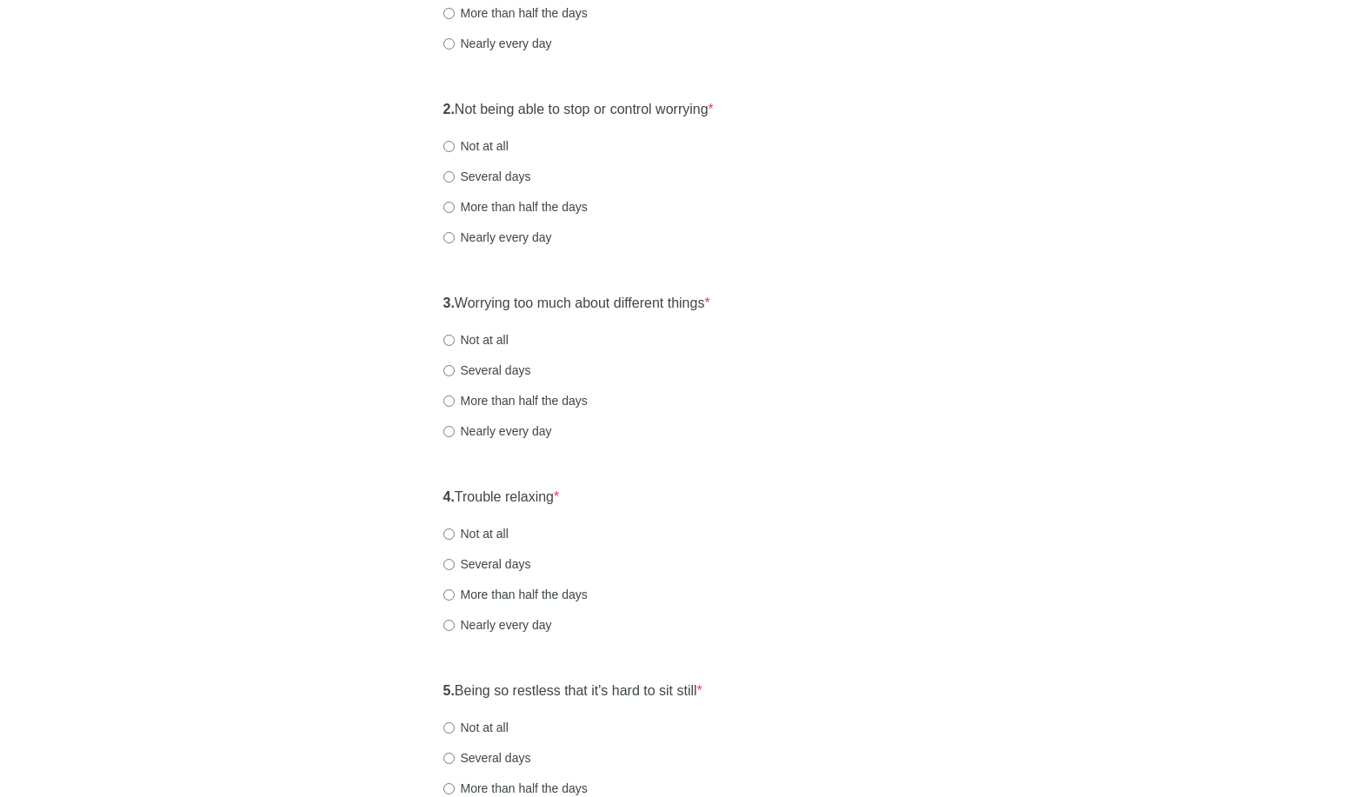
click at [463, 130] on div "2. Not being able to stop or control worrying * Not at all Several days More th…" at bounding box center [676, 181] width 483 height 181
click at [464, 137] on label "Not at all" at bounding box center [476, 145] width 65 height 17
click at [455, 141] on input "Not at all" at bounding box center [449, 146] width 11 height 11
radio input "true"
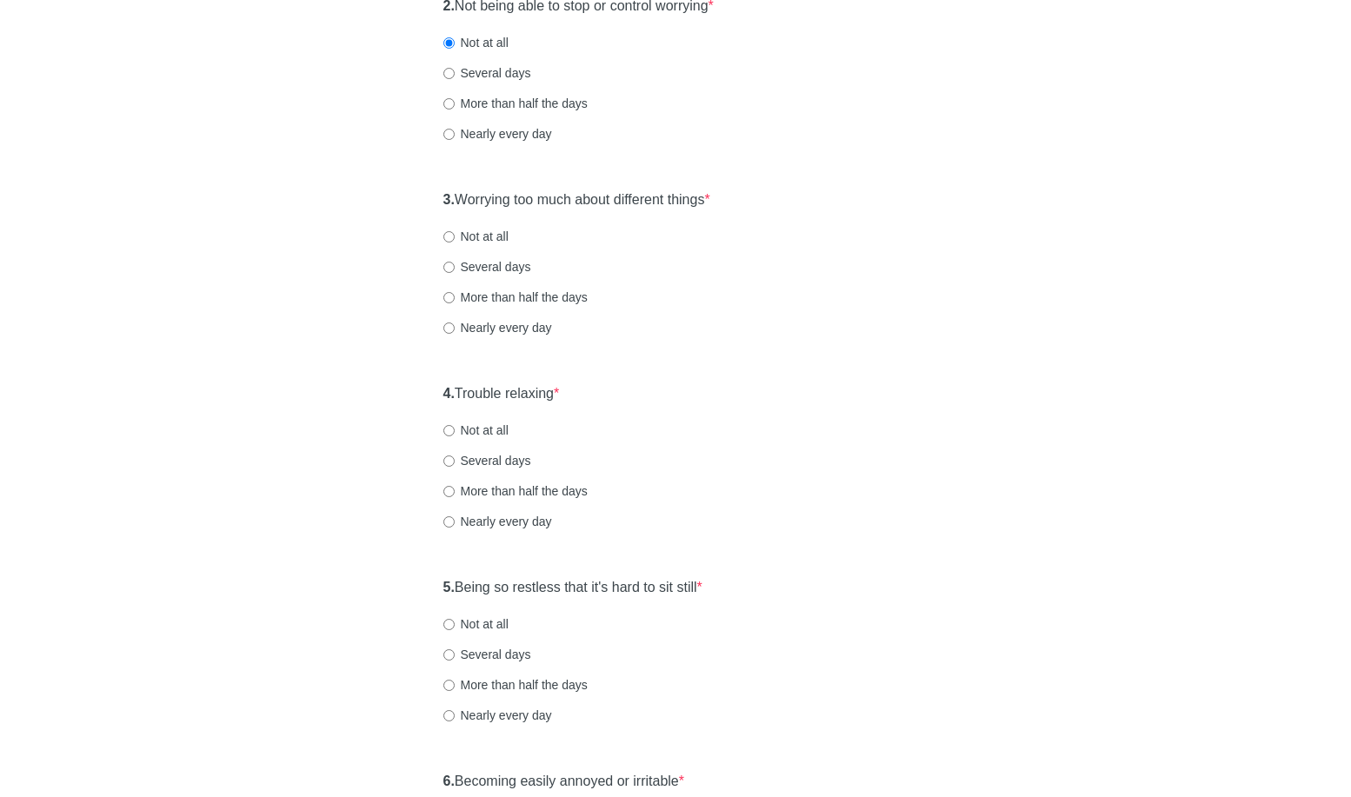
click at [509, 237] on label "Not at all" at bounding box center [476, 236] width 65 height 17
click at [455, 237] on input "Not at all" at bounding box center [449, 236] width 11 height 11
radio input "true"
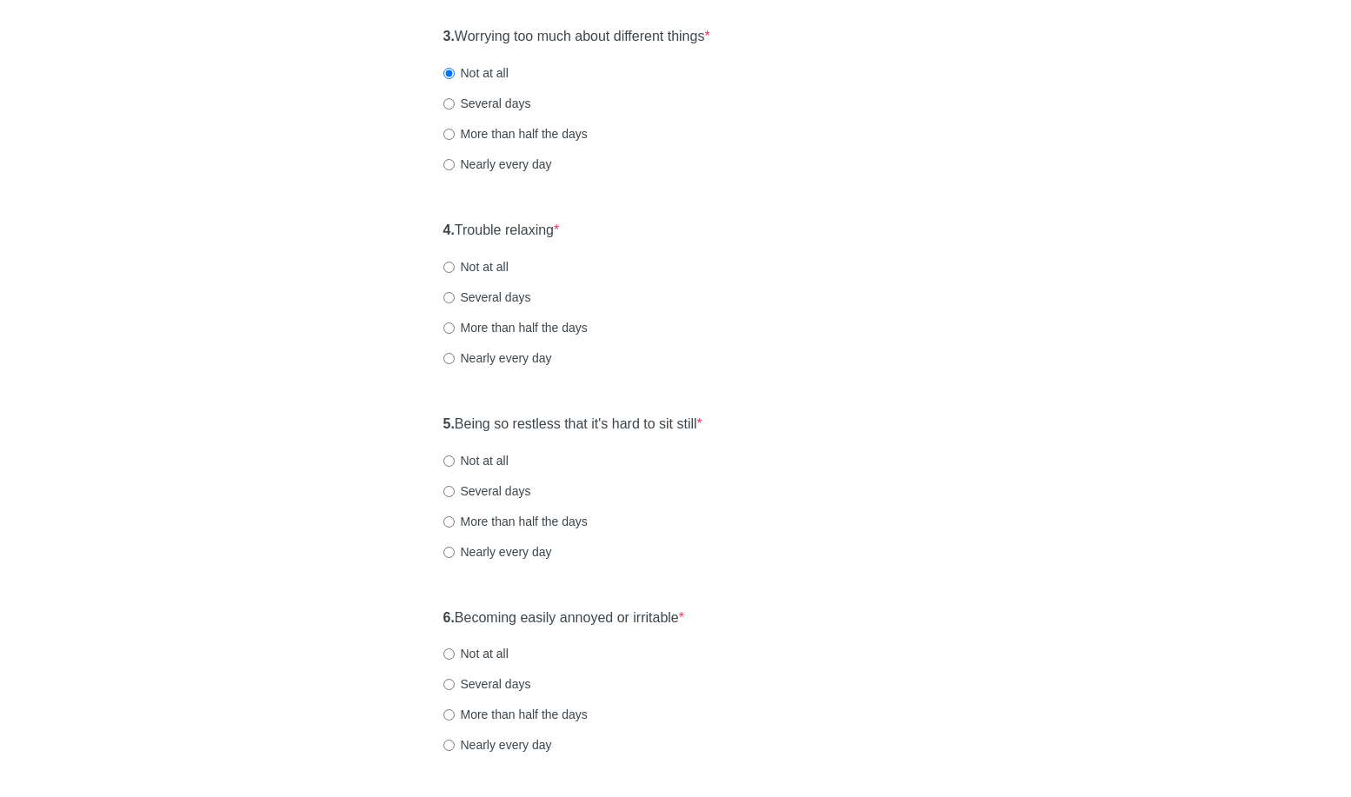
click at [488, 270] on label "Not at all" at bounding box center [476, 266] width 65 height 17
click at [455, 270] on input "Not at all" at bounding box center [449, 267] width 11 height 11
radio input "true"
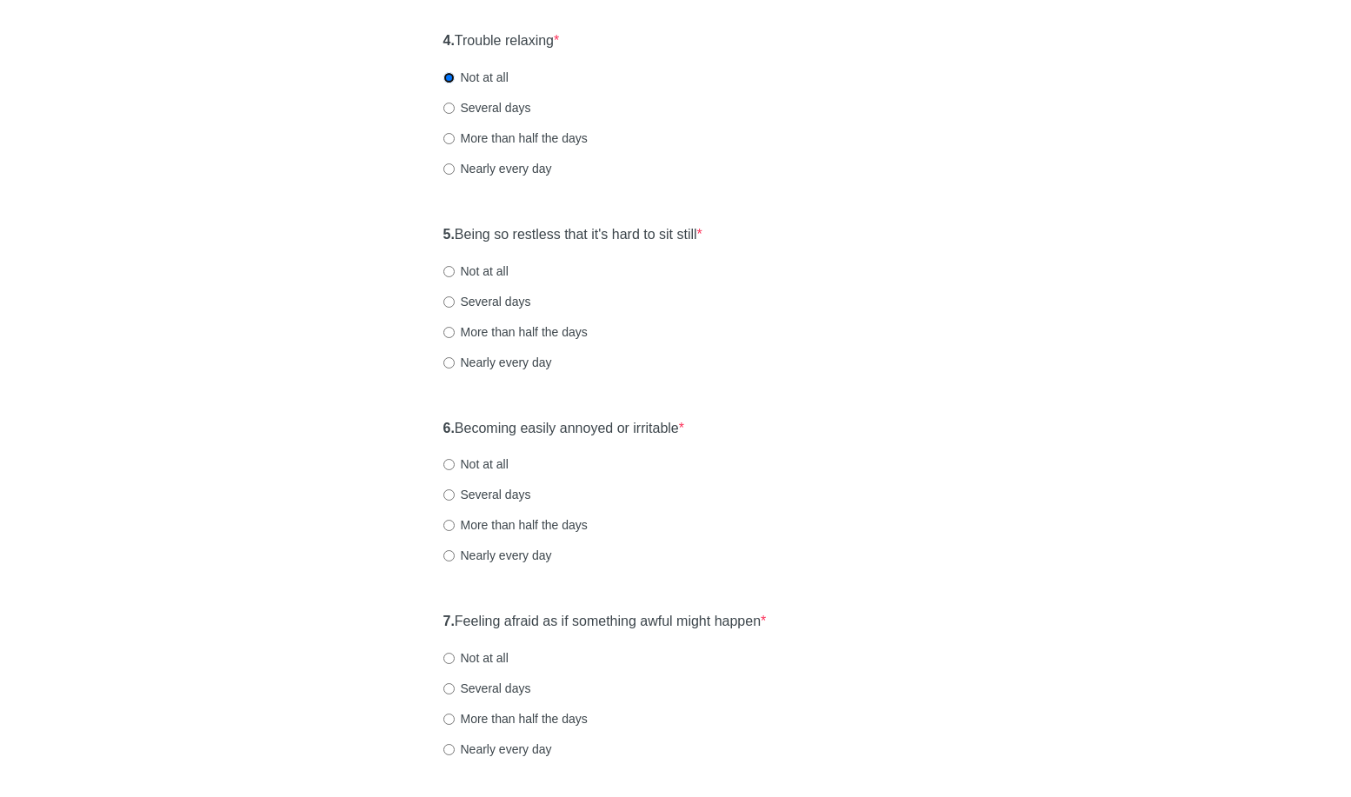
scroll to position [842, 0]
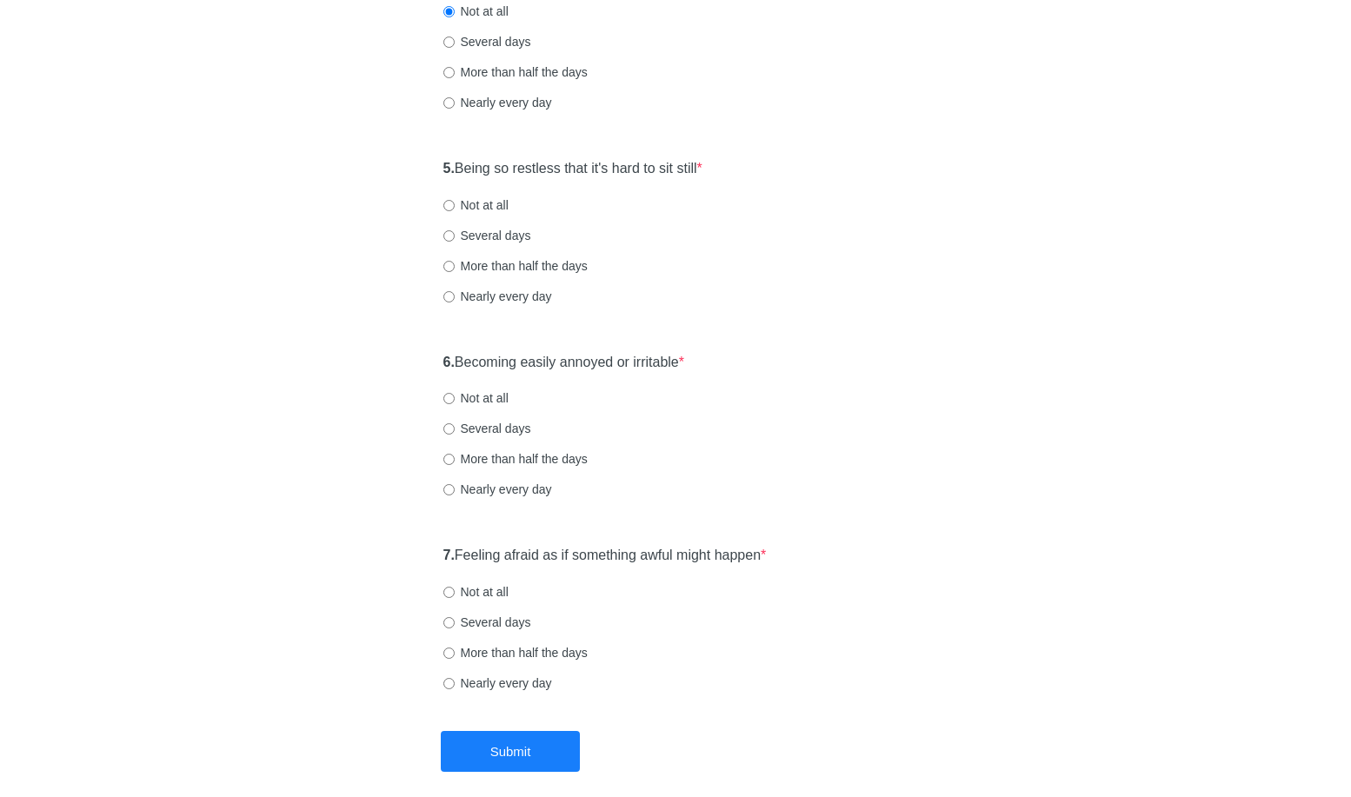
click at [490, 215] on div "5. Being so restless that it's hard to sit still * Not at all Several days More…" at bounding box center [676, 240] width 483 height 181
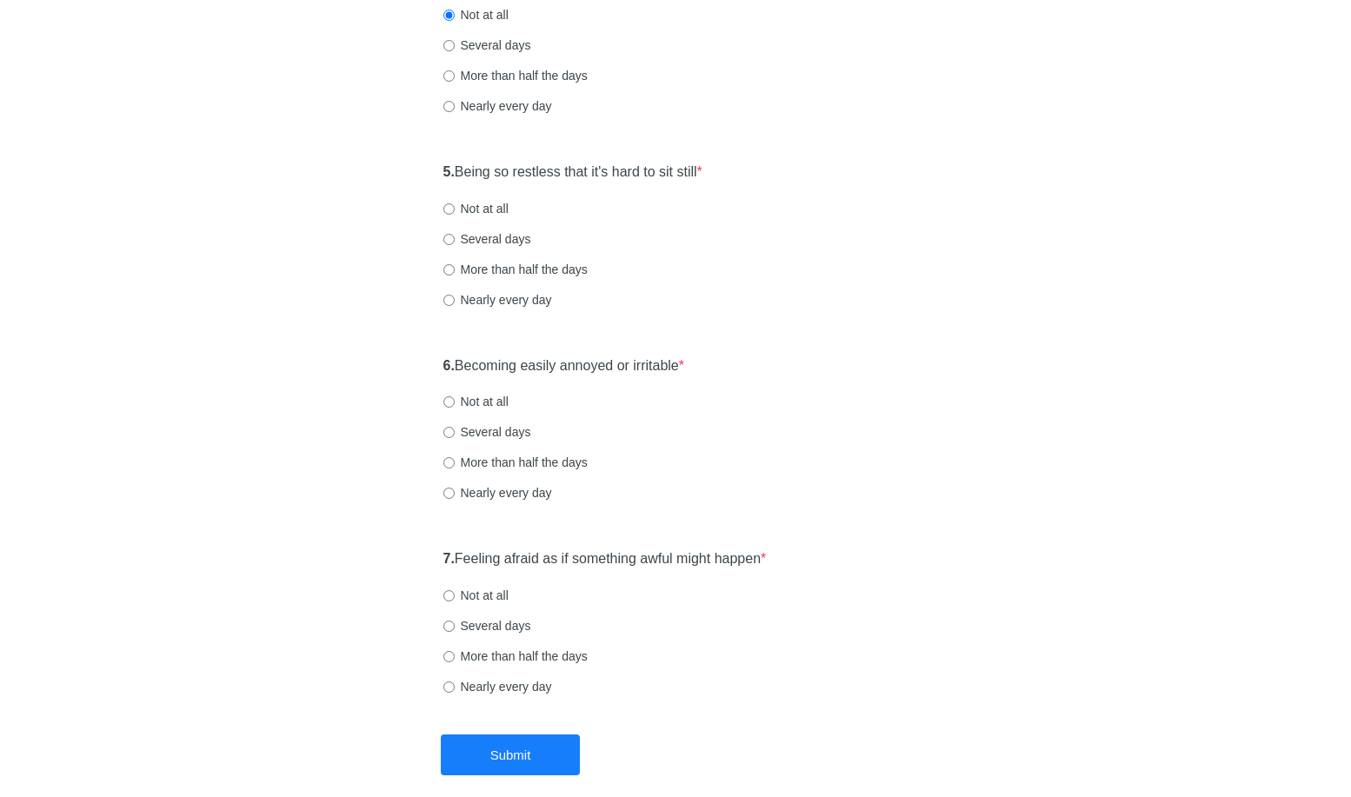
click at [477, 206] on label "Not at all" at bounding box center [476, 208] width 65 height 17
click at [455, 206] on input "Not at all" at bounding box center [449, 208] width 11 height 11
radio input "true"
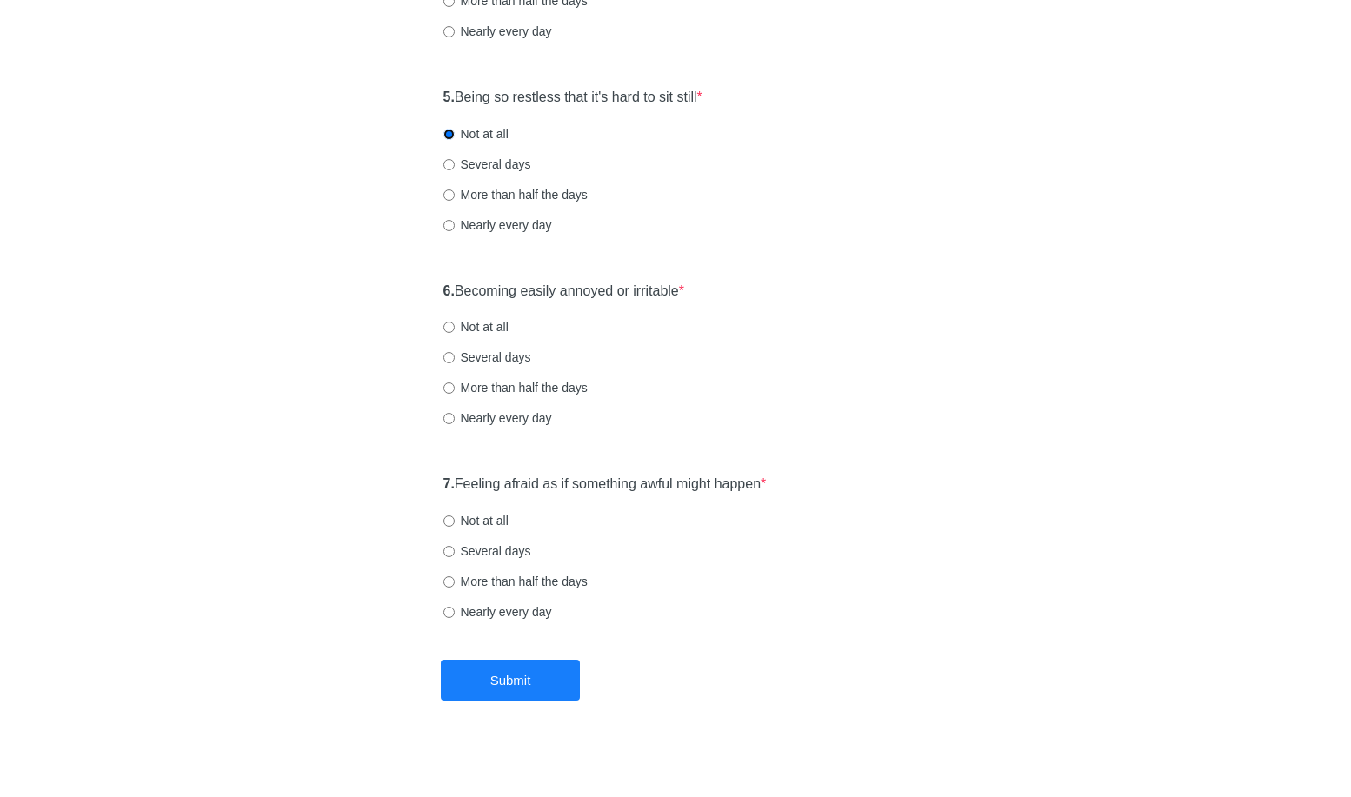
scroll to position [922, 0]
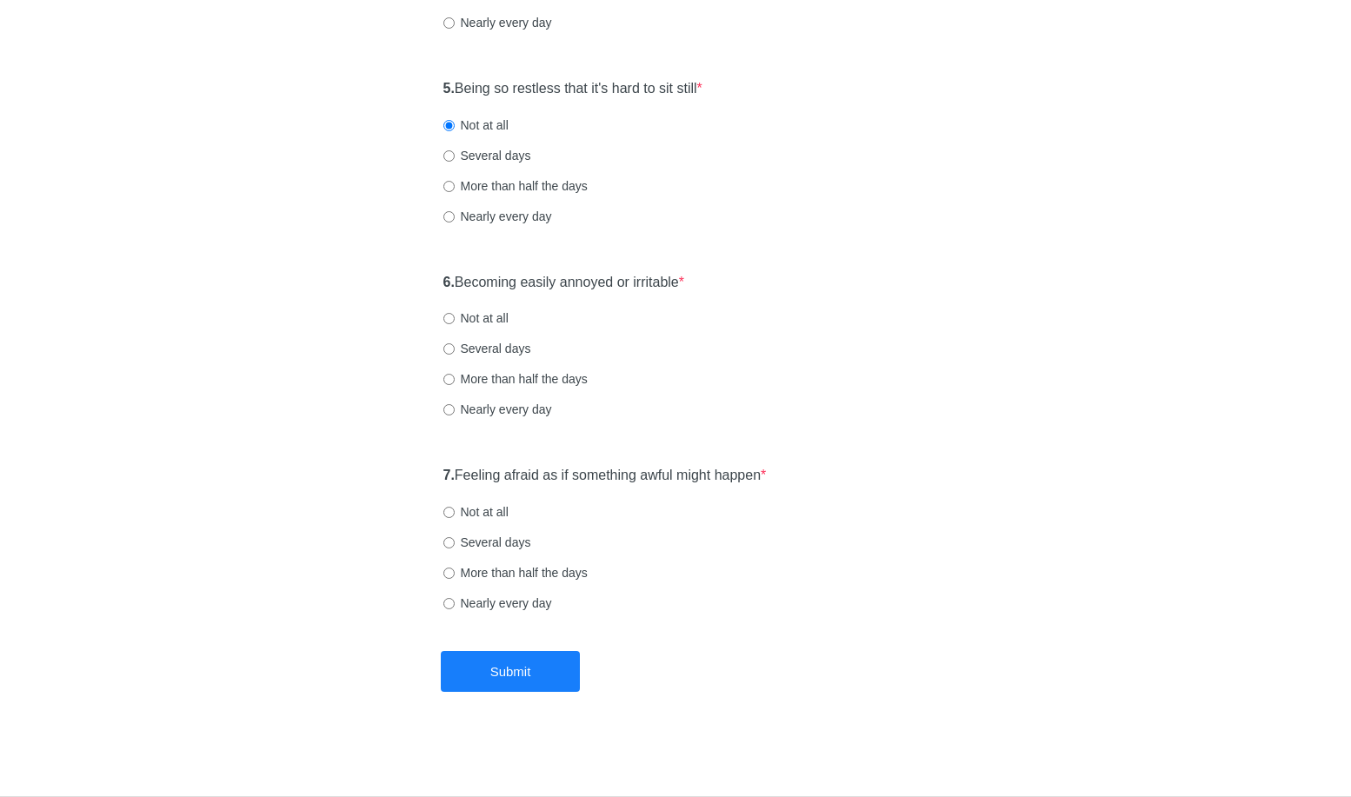
click at [502, 162] on label "Several days" at bounding box center [488, 155] width 88 height 17
click at [455, 162] on input "Several days" at bounding box center [449, 155] width 11 height 11
radio input "true"
click at [499, 323] on label "Not at all" at bounding box center [476, 318] width 65 height 17
click at [455, 323] on input "Not at all" at bounding box center [449, 318] width 11 height 11
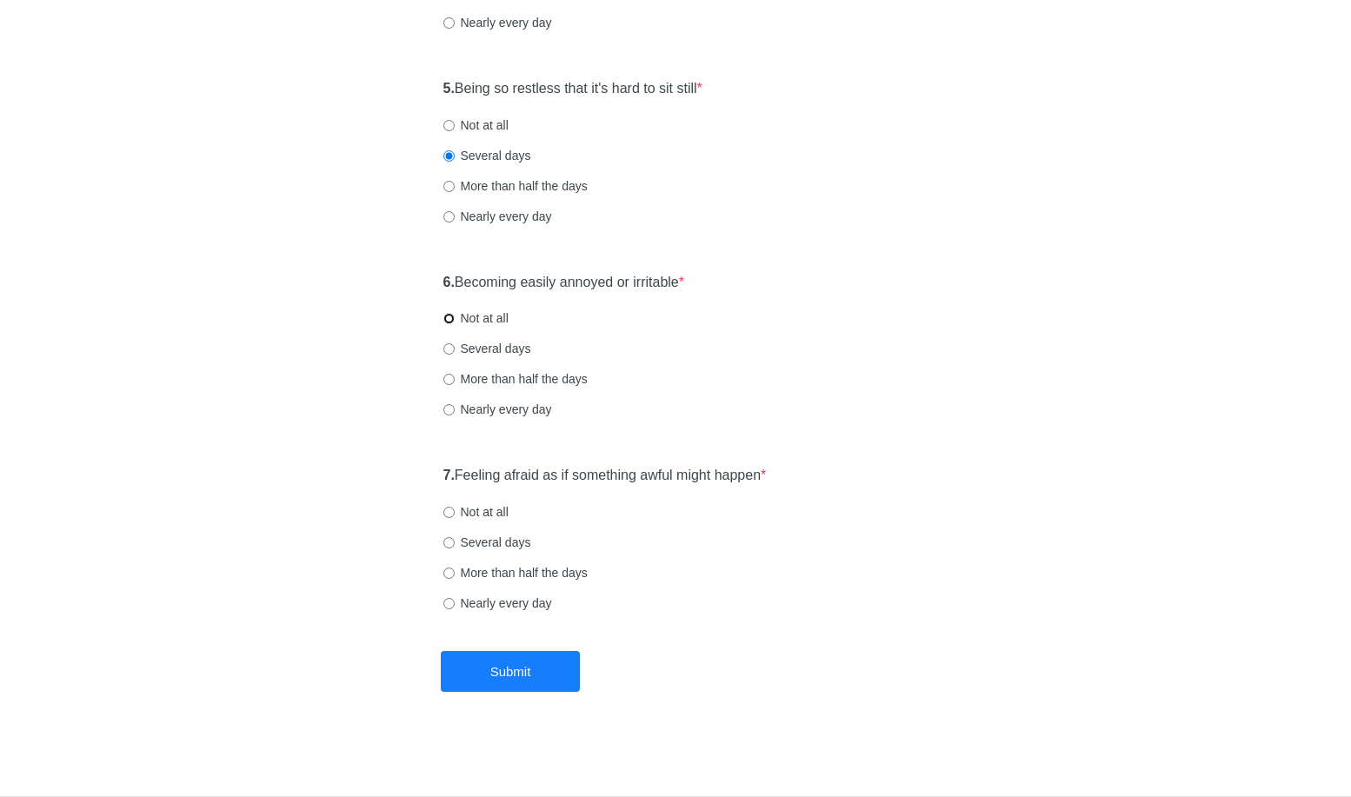
radio input "true"
click at [484, 523] on div "7. Feeling afraid as if something awful might happen * Not at all Several days …" at bounding box center [676, 547] width 483 height 181
click at [489, 513] on label "Not at all" at bounding box center [476, 512] width 65 height 17
click at [455, 513] on input "Not at all" at bounding box center [449, 512] width 11 height 11
radio input "true"
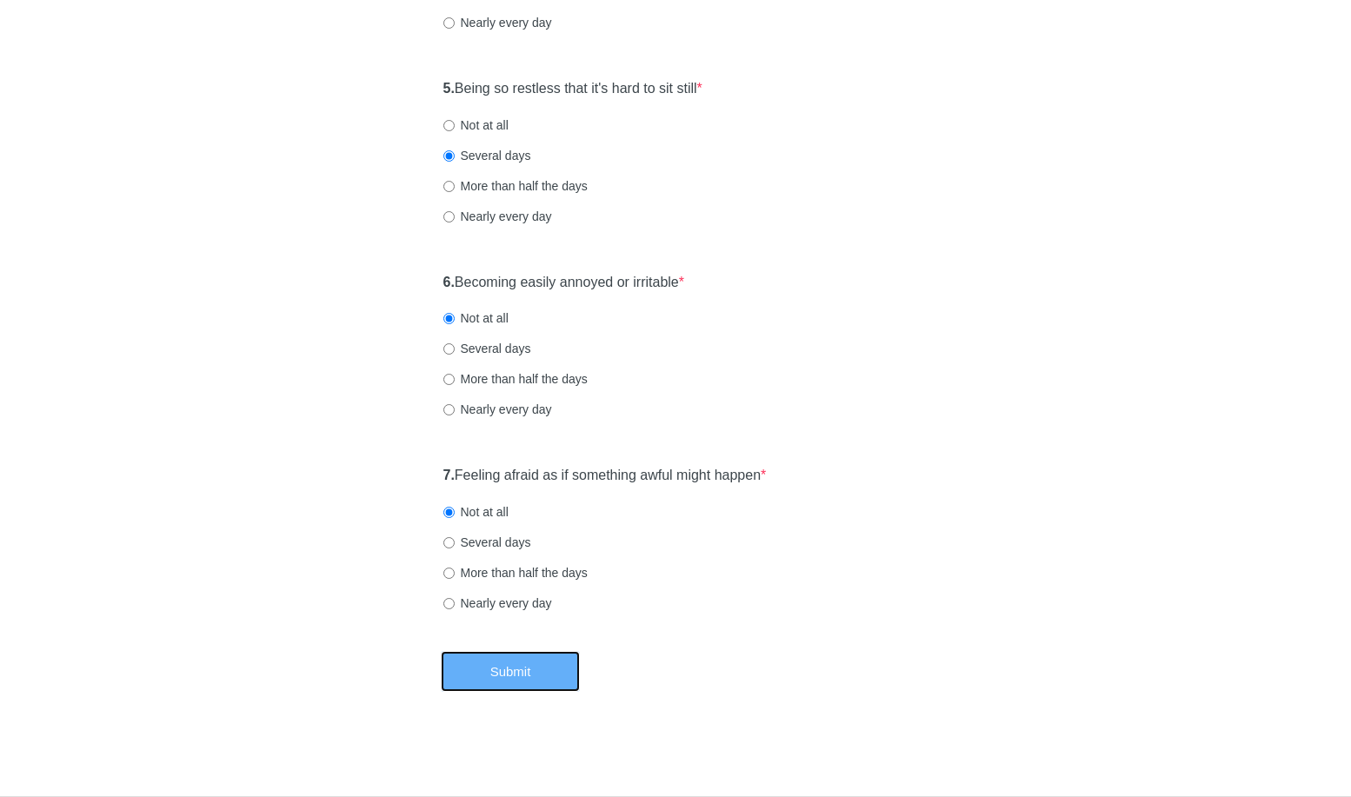
drag, startPoint x: 491, startPoint y: 664, endPoint x: 515, endPoint y: 616, distance: 54.1
click at [491, 664] on button "Submit" at bounding box center [510, 671] width 139 height 41
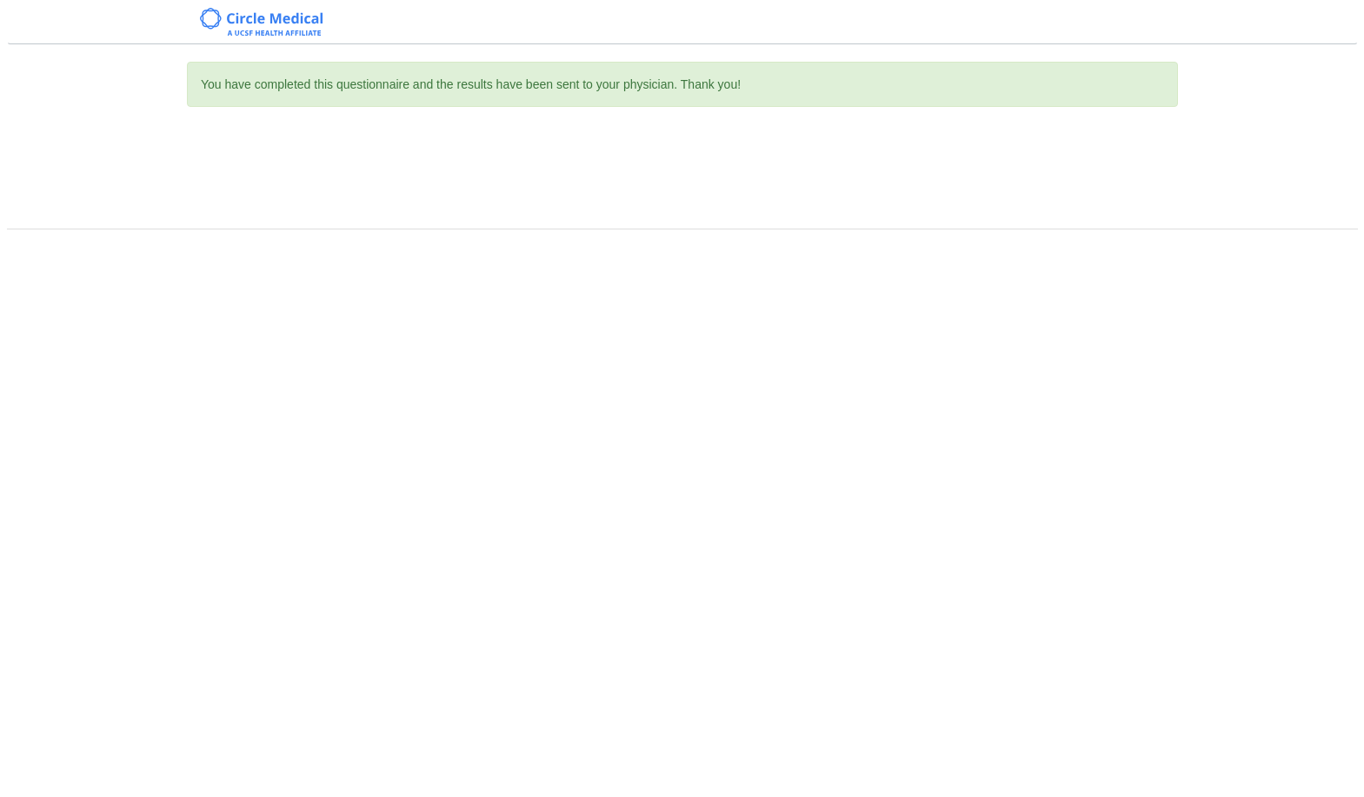
scroll to position [0, 0]
